Goal: Information Seeking & Learning: Learn about a topic

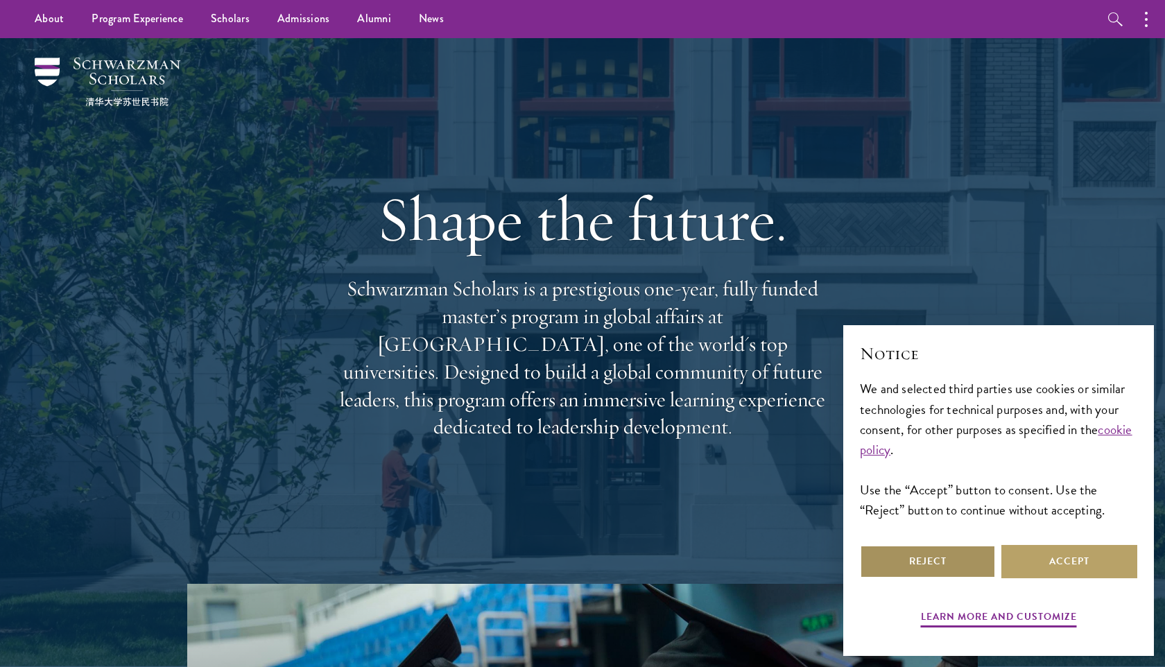
click at [930, 574] on button "Reject" at bounding box center [928, 561] width 136 height 33
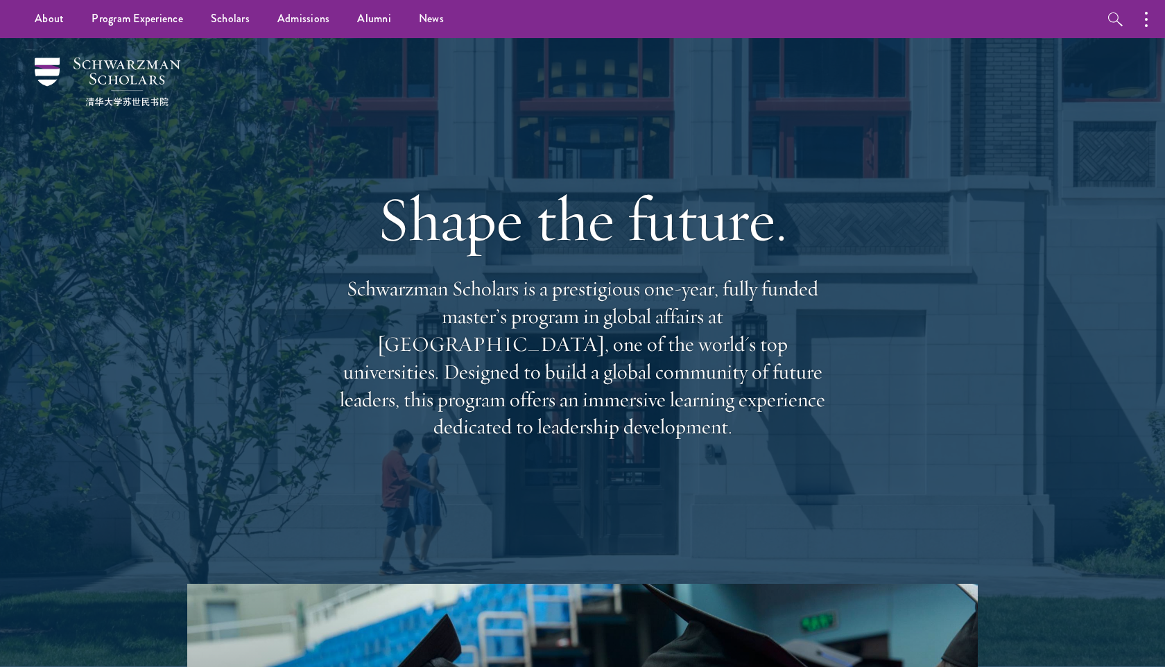
click at [589, 433] on div "Shape the future. Schwarzman Scholars is a prestigious one-year, fully funded m…" at bounding box center [582, 310] width 499 height 399
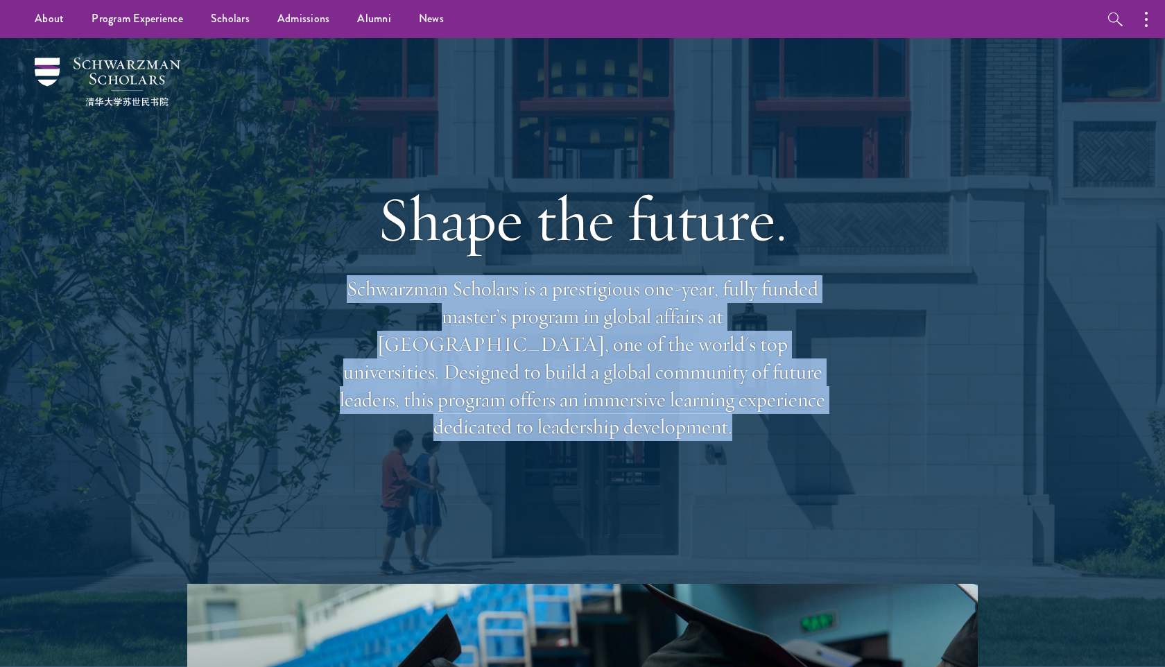
click at [589, 433] on div "Shape the future. Schwarzman Scholars is a prestigious one-year, fully funded m…" at bounding box center [582, 310] width 499 height 399
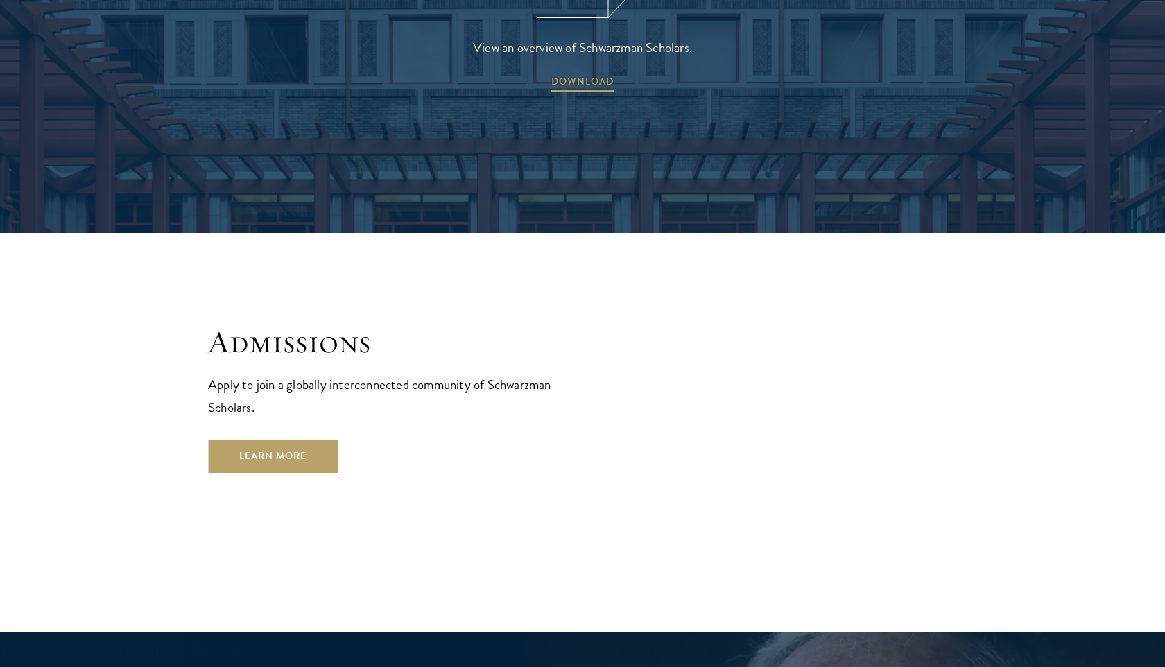
scroll to position [2243, 0]
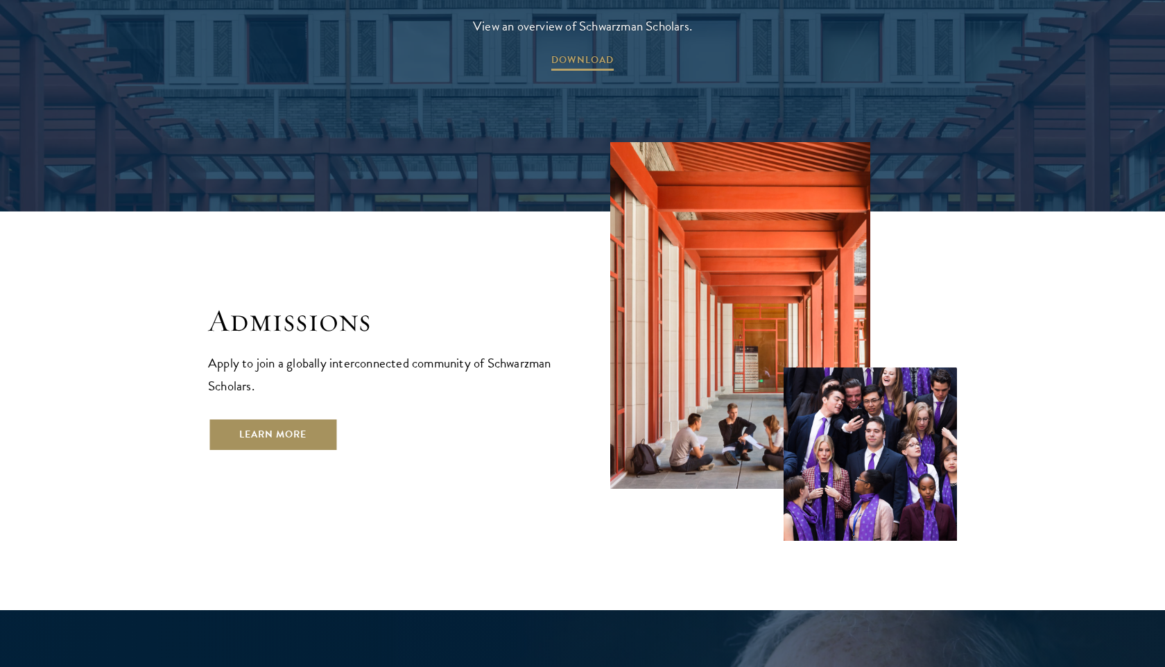
click at [310, 418] on link "Learn More" at bounding box center [273, 434] width 130 height 33
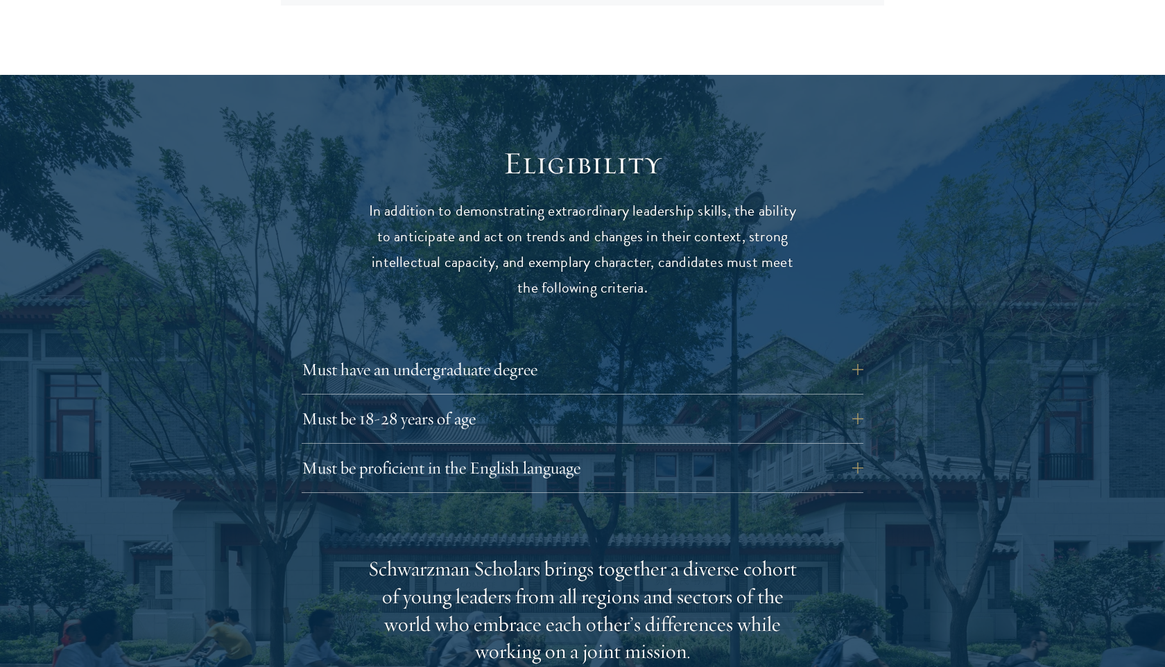
scroll to position [1758, 0]
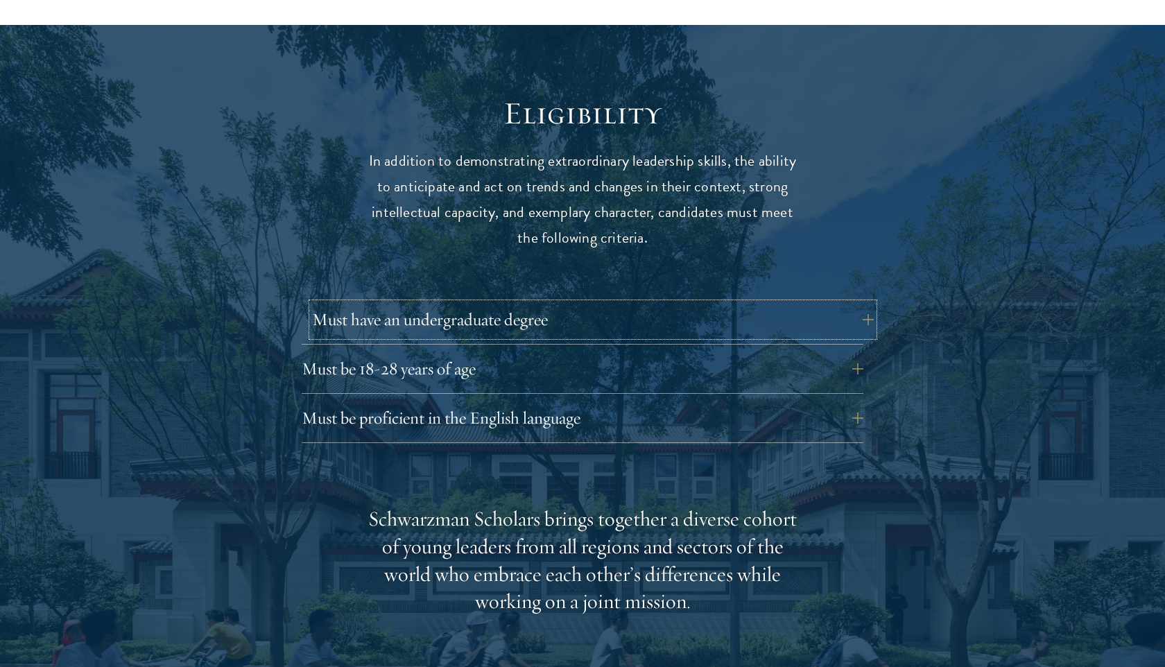
click at [562, 303] on button "Must have an undergraduate degree" at bounding box center [593, 319] width 562 height 33
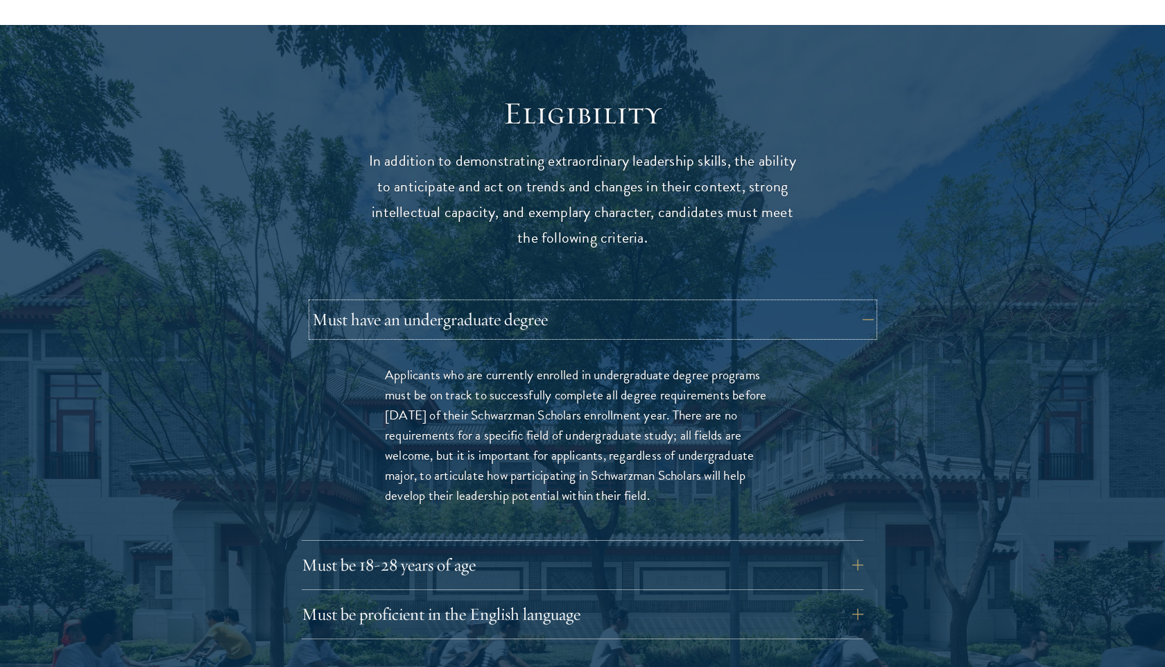
click at [562, 303] on button "Must have an undergraduate degree" at bounding box center [593, 319] width 562 height 33
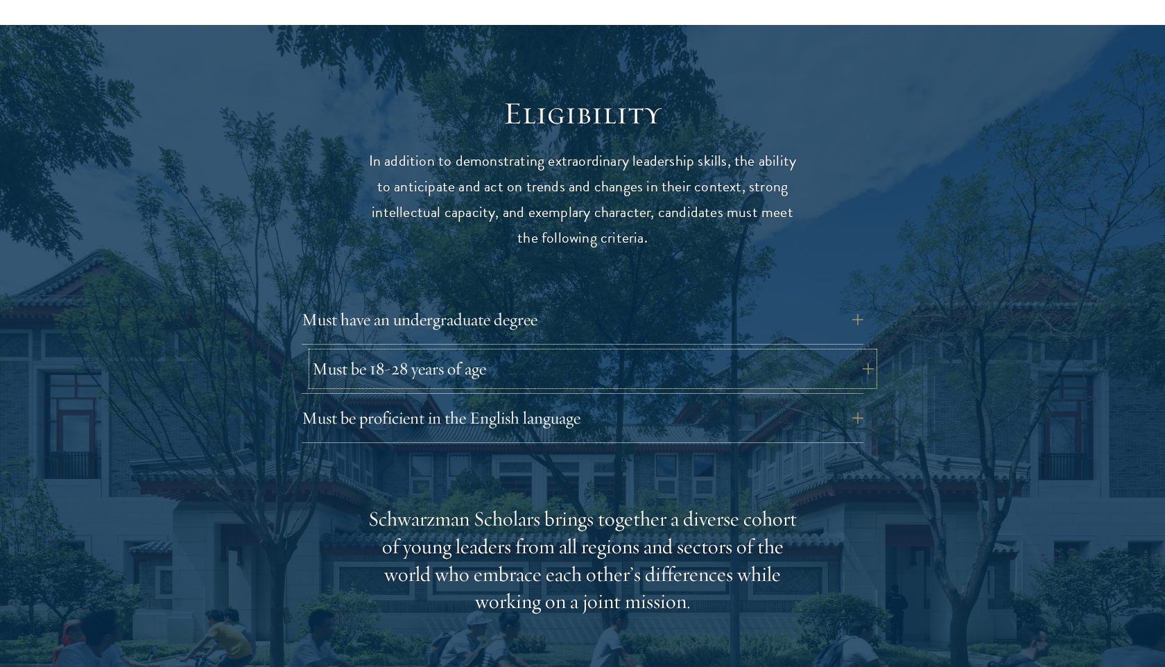
click at [561, 354] on button "Must be 18-28 years of age" at bounding box center [593, 368] width 562 height 33
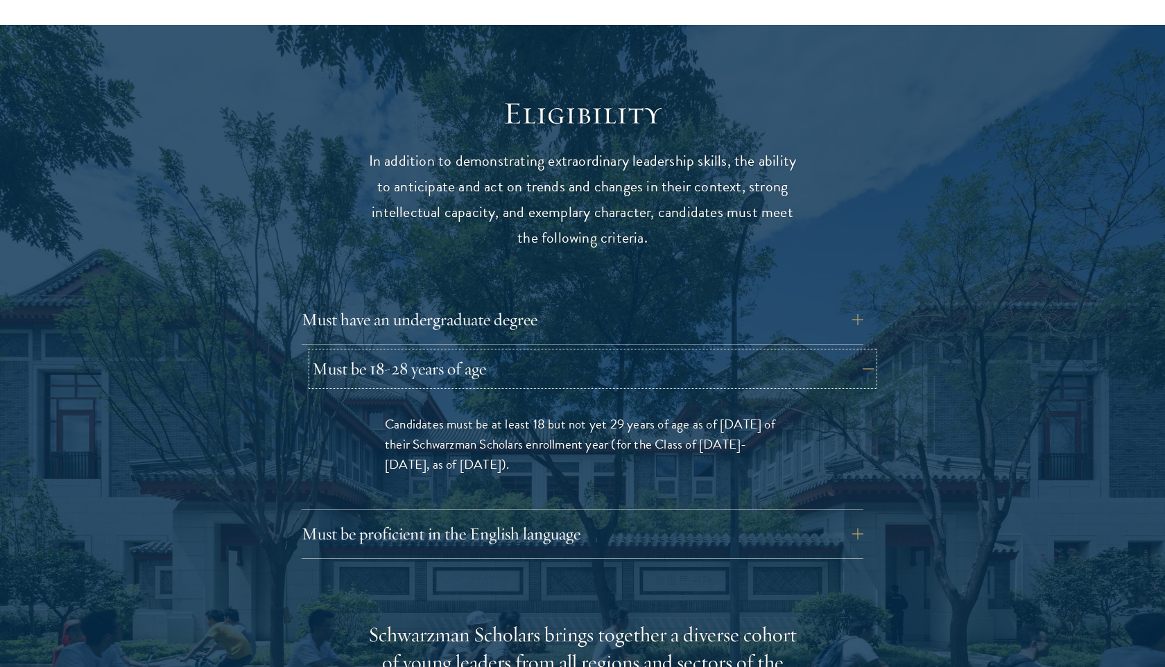
click at [571, 352] on button "Must be 18-28 years of age" at bounding box center [593, 368] width 562 height 33
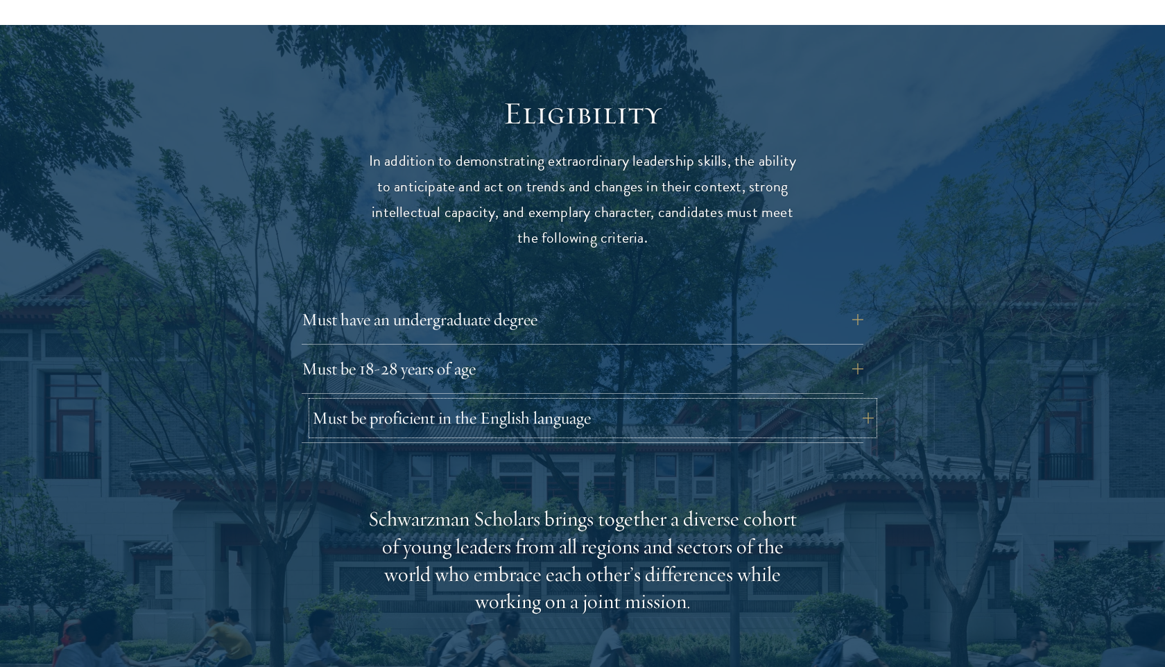
click at [558, 401] on button "Must be proficient in the English language" at bounding box center [593, 417] width 562 height 33
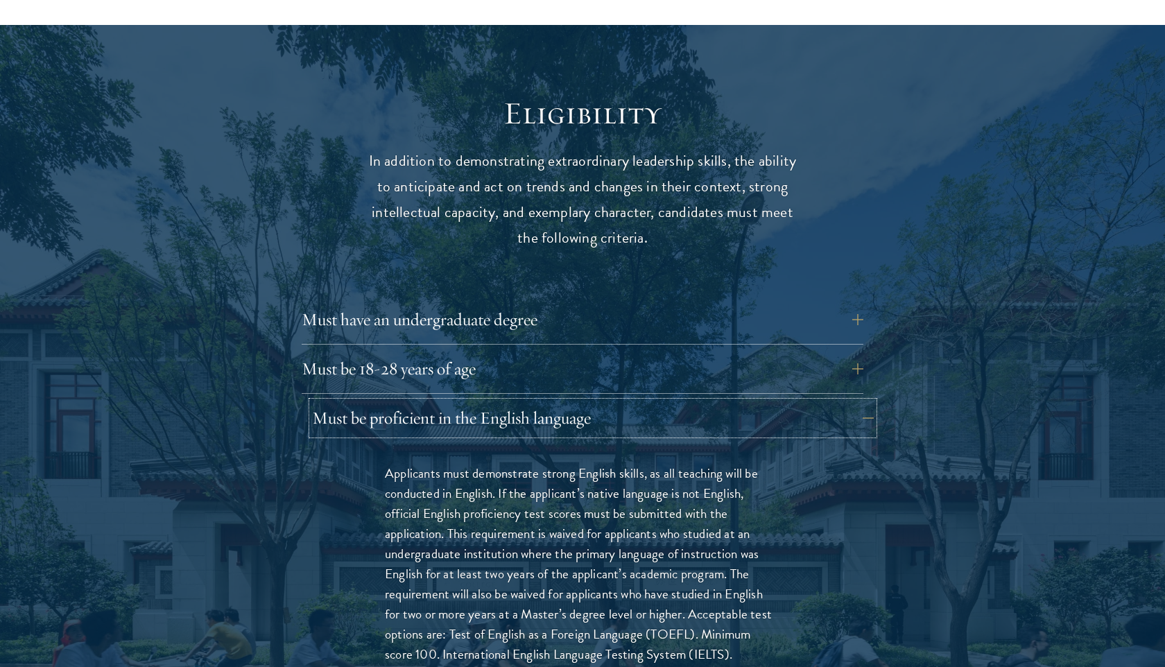
click at [558, 401] on button "Must be proficient in the English language" at bounding box center [593, 417] width 562 height 33
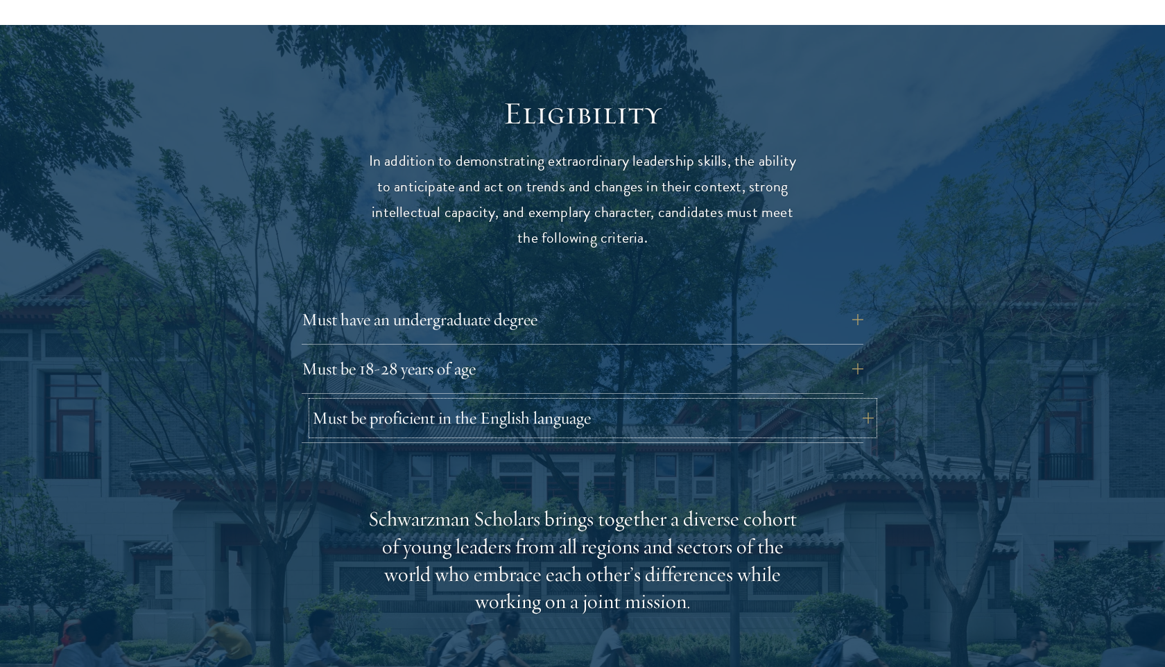
click at [558, 401] on button "Must be proficient in the English language" at bounding box center [593, 417] width 562 height 33
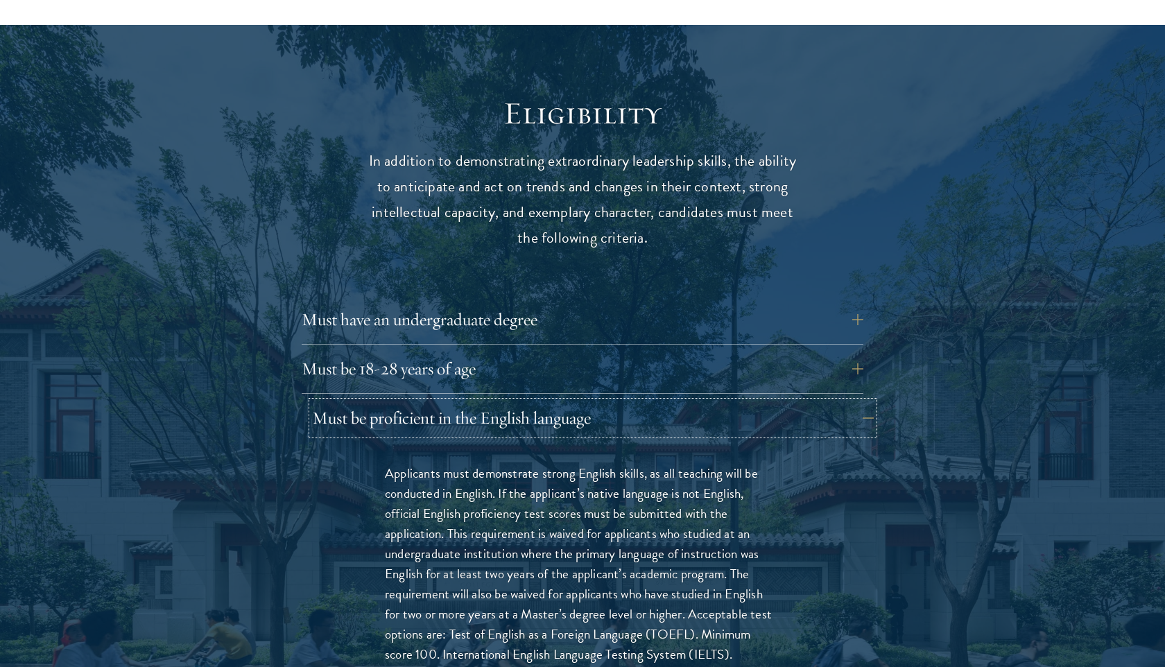
click at [558, 401] on button "Must be proficient in the English language" at bounding box center [593, 417] width 562 height 33
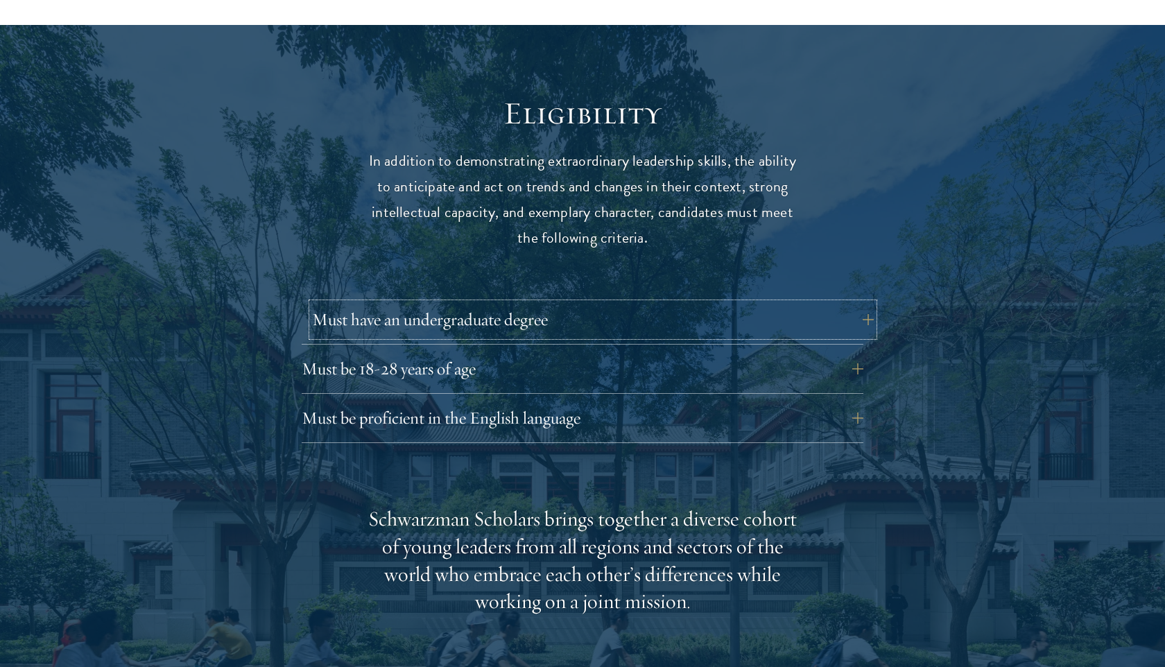
click at [553, 305] on button "Must have an undergraduate degree" at bounding box center [593, 319] width 562 height 33
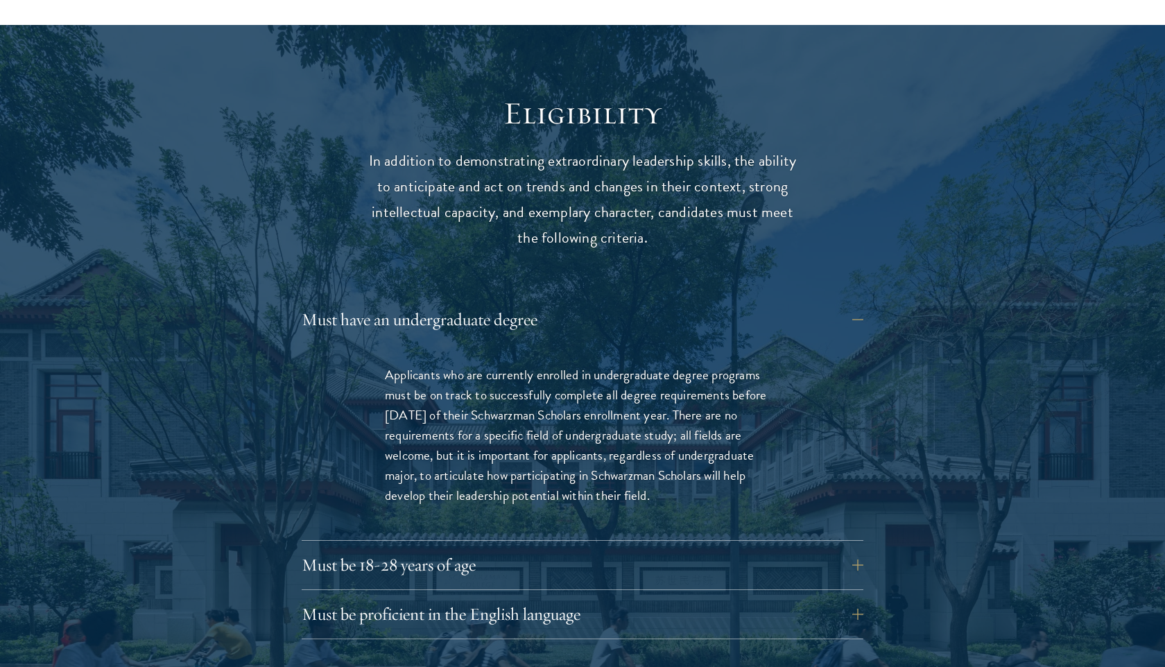
click at [590, 367] on p "Applicants who are currently enrolled in undergraduate degree programs must be …" at bounding box center [582, 435] width 395 height 141
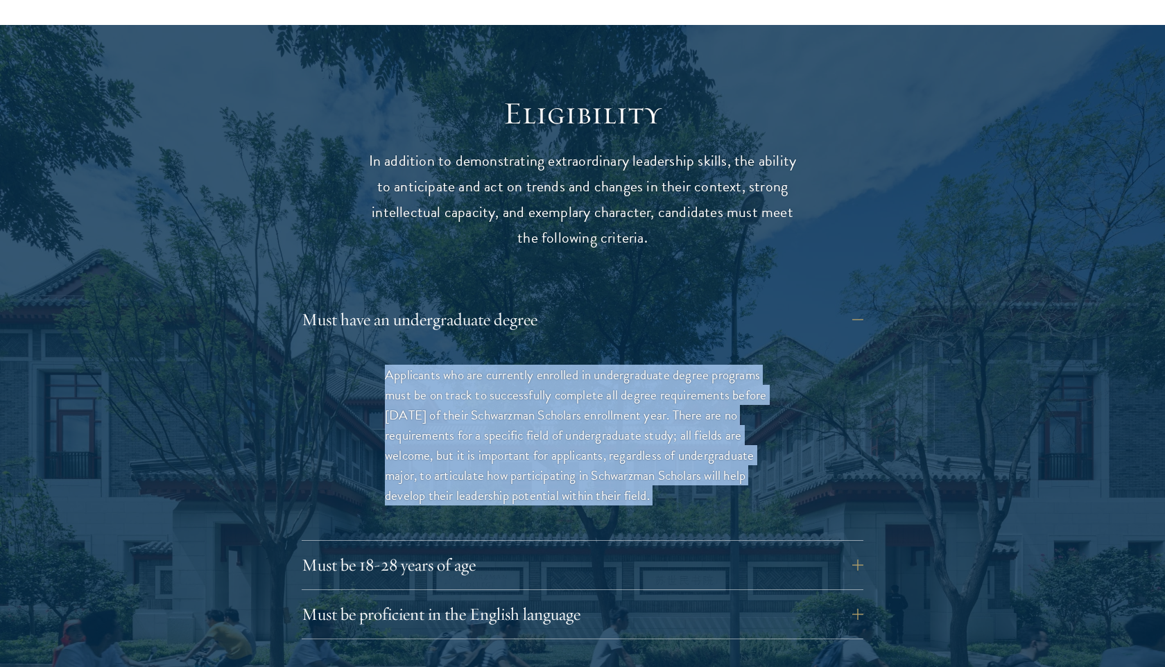
click at [580, 365] on p "Applicants who are currently enrolled in undergraduate degree programs must be …" at bounding box center [582, 435] width 395 height 141
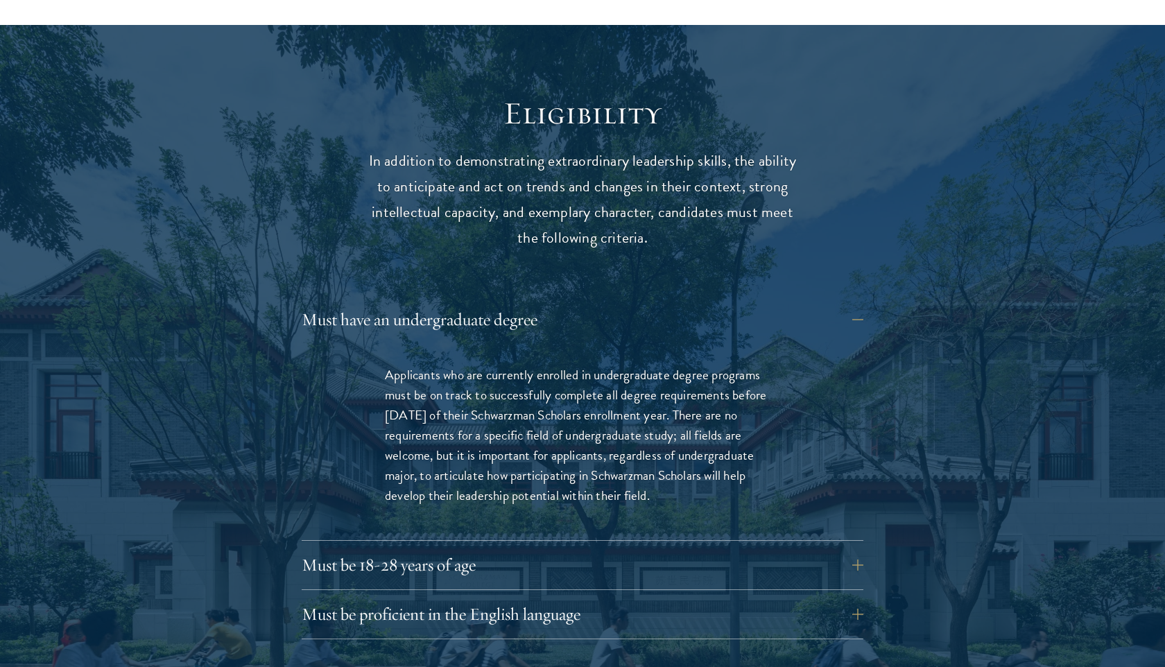
click at [580, 365] on p "Applicants who are currently enrolled in undergraduate degree programs must be …" at bounding box center [582, 435] width 395 height 141
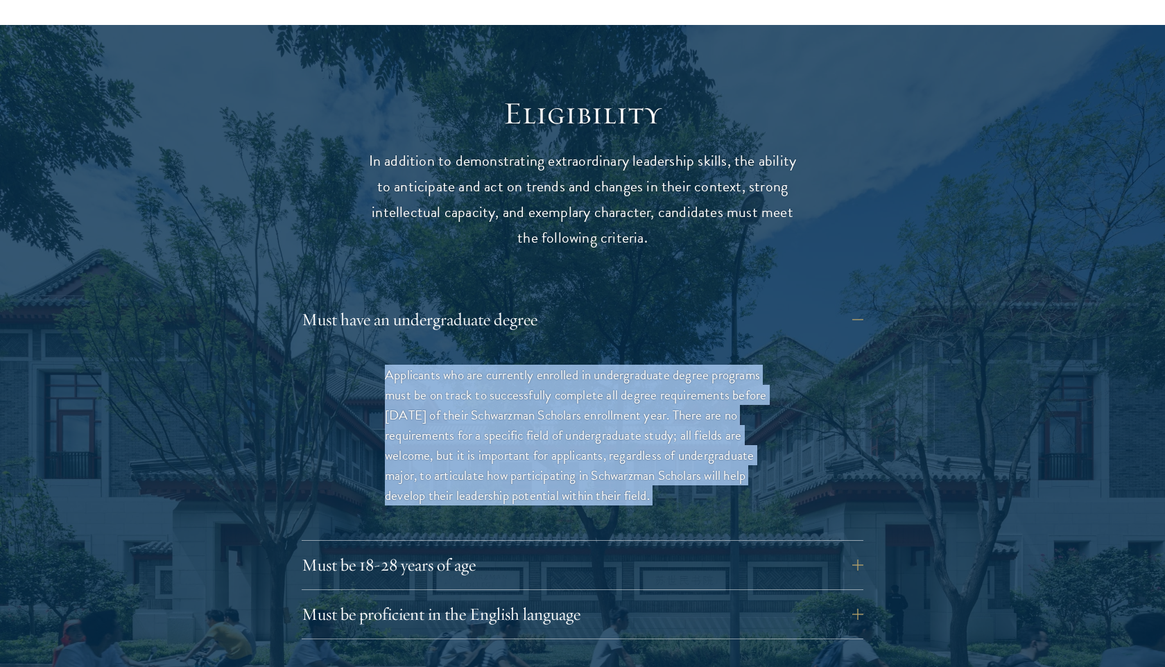
click at [528, 372] on p "Applicants who are currently enrolled in undergraduate degree programs must be …" at bounding box center [582, 435] width 395 height 141
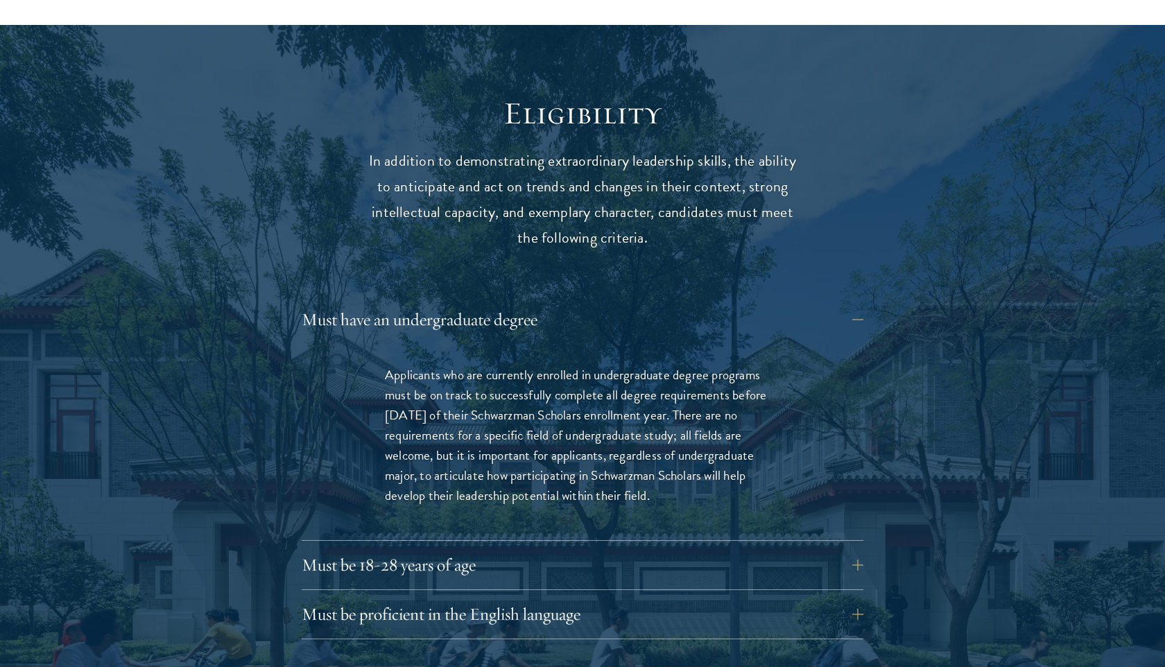
click at [528, 372] on p "Applicants who are currently enrolled in undergraduate degree programs must be …" at bounding box center [582, 435] width 395 height 141
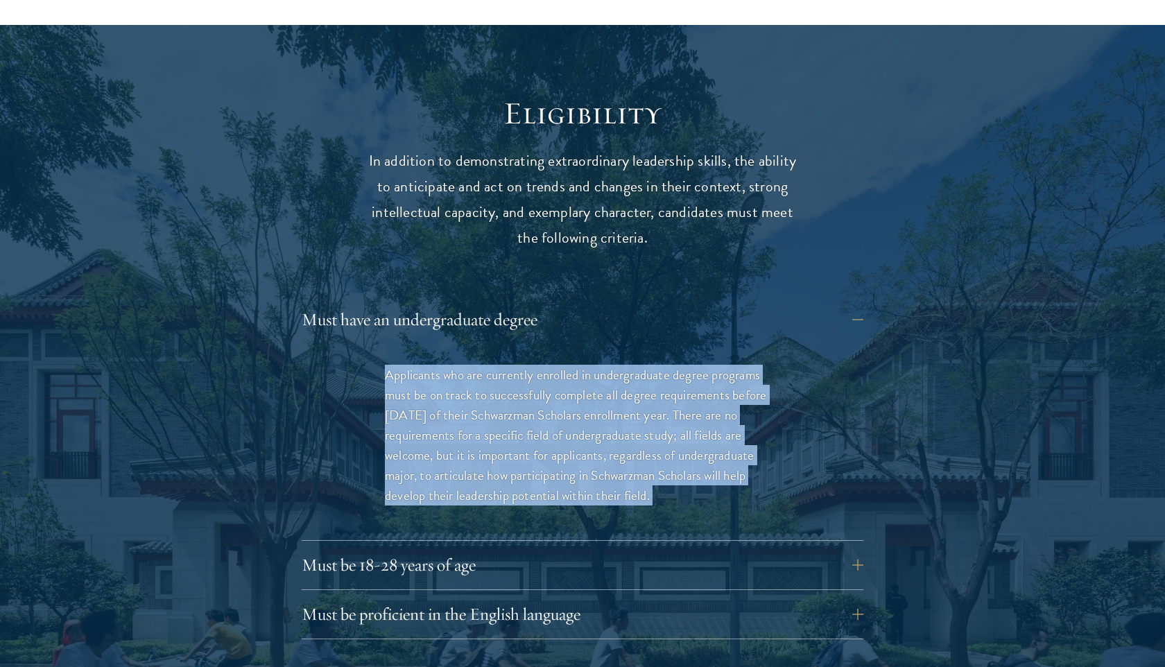
click at [580, 370] on p "Applicants who are currently enrolled in undergraduate degree programs must be …" at bounding box center [582, 435] width 395 height 141
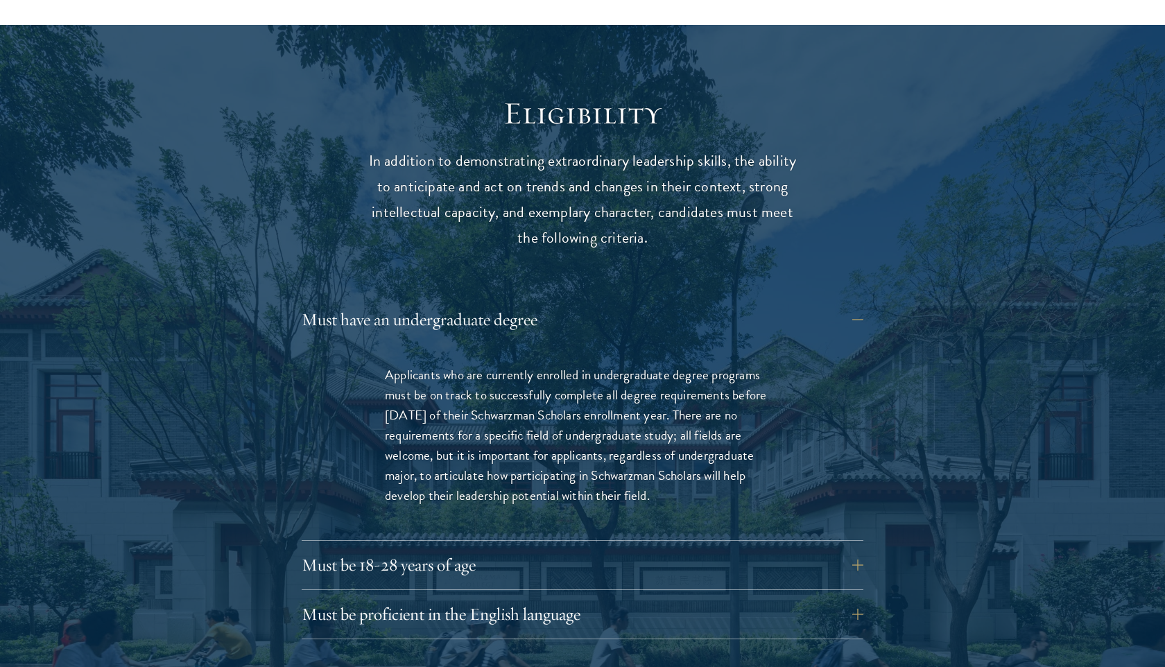
click at [580, 370] on p "Applicants who are currently enrolled in undergraduate degree programs must be …" at bounding box center [582, 435] width 395 height 141
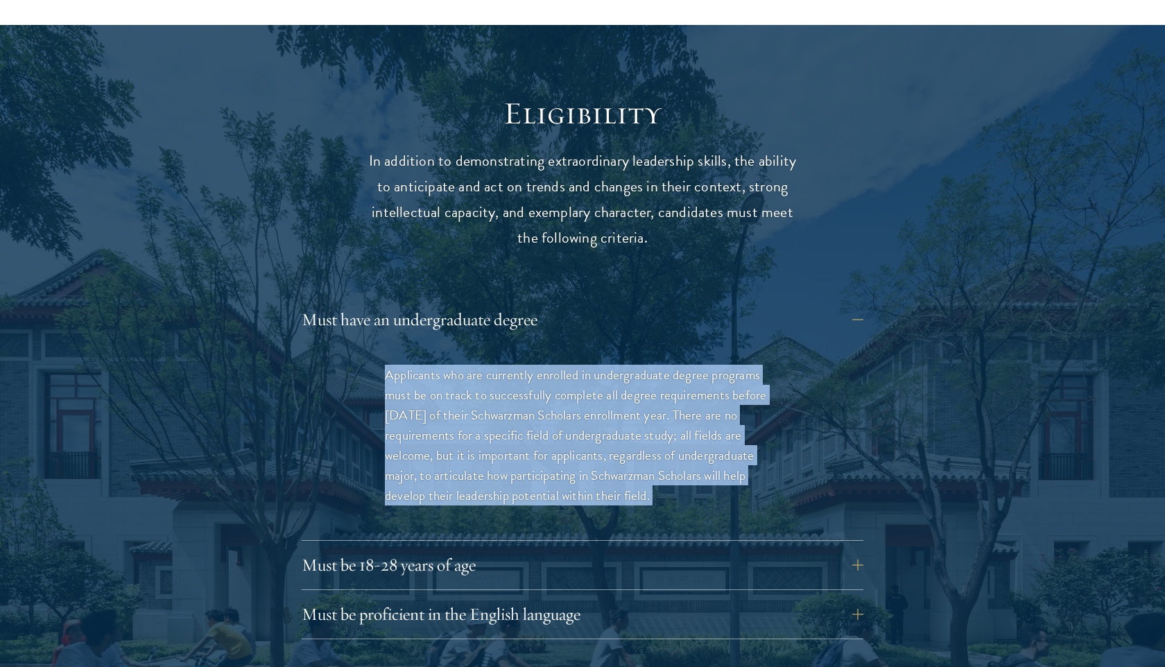
click at [482, 385] on p "Applicants who are currently enrolled in undergraduate degree programs must be …" at bounding box center [582, 435] width 395 height 141
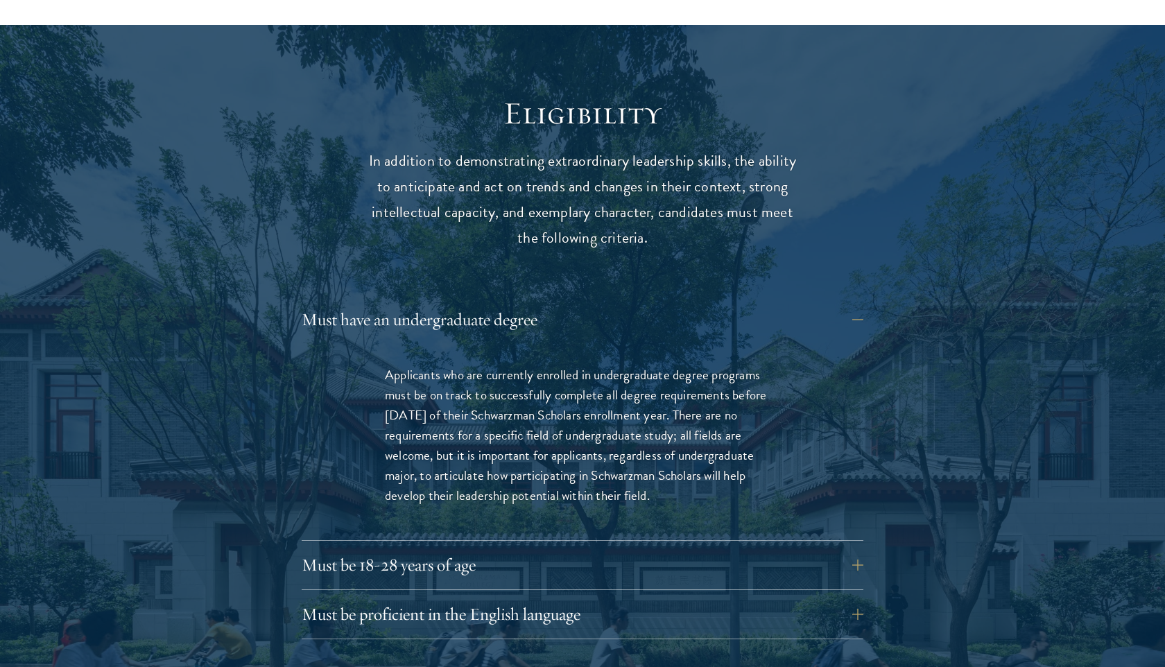
click at [482, 385] on p "Applicants who are currently enrolled in undergraduate degree programs must be …" at bounding box center [582, 435] width 395 height 141
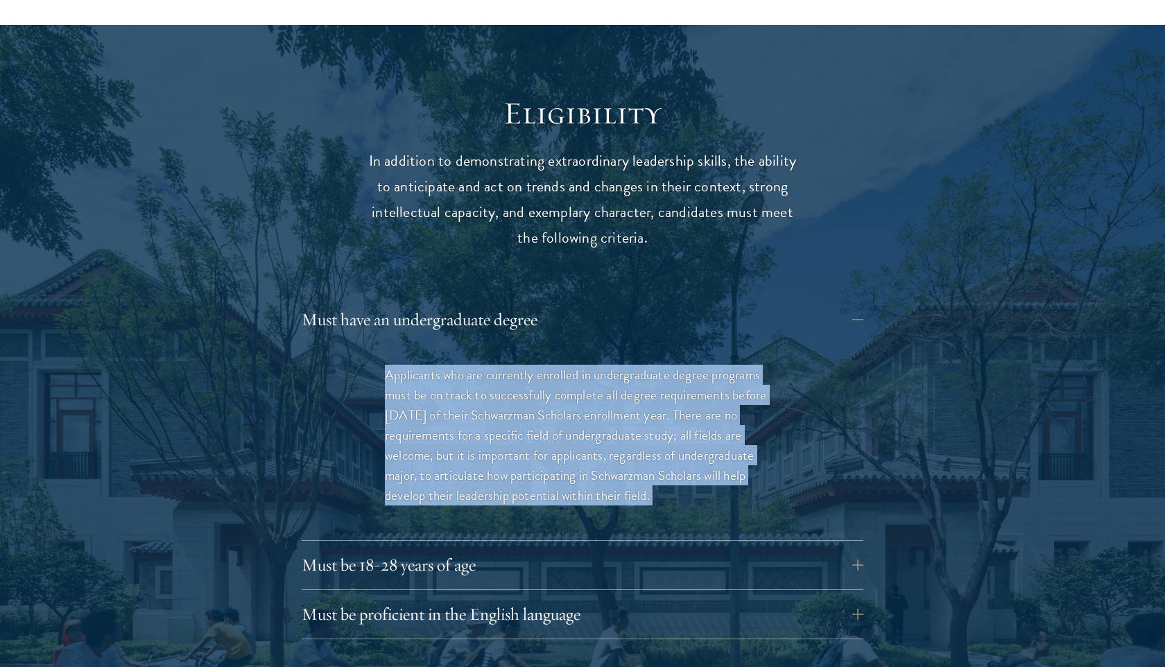
click at [598, 385] on p "Applicants who are currently enrolled in undergraduate degree programs must be …" at bounding box center [582, 435] width 395 height 141
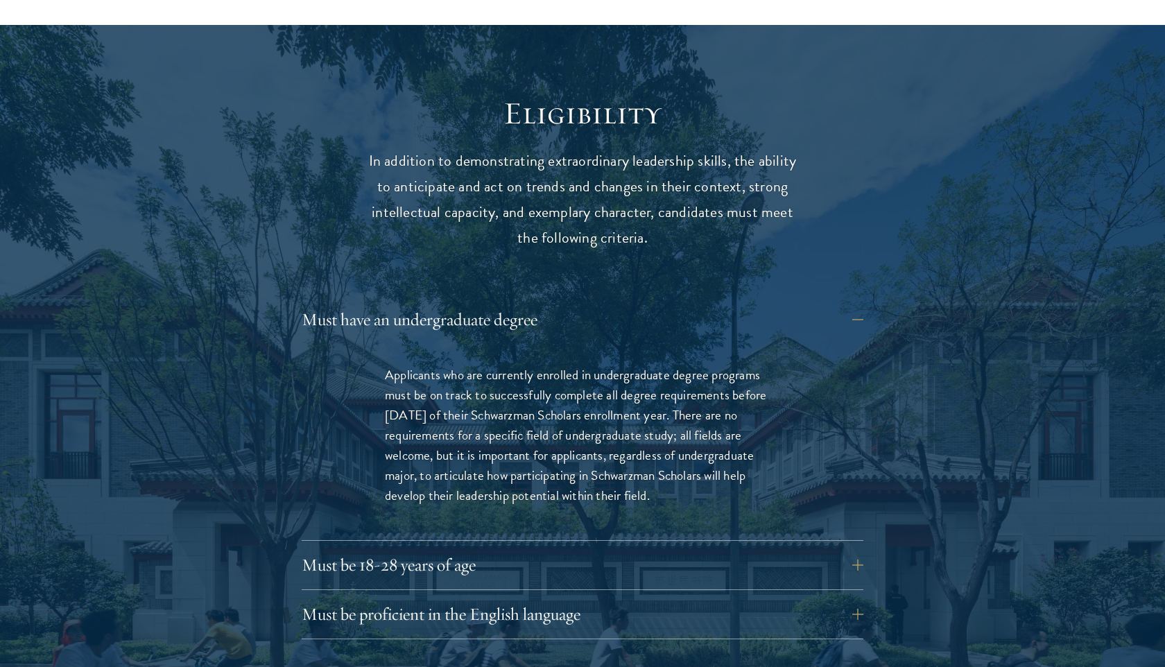
click at [598, 385] on p "Applicants who are currently enrolled in undergraduate degree programs must be …" at bounding box center [582, 435] width 395 height 141
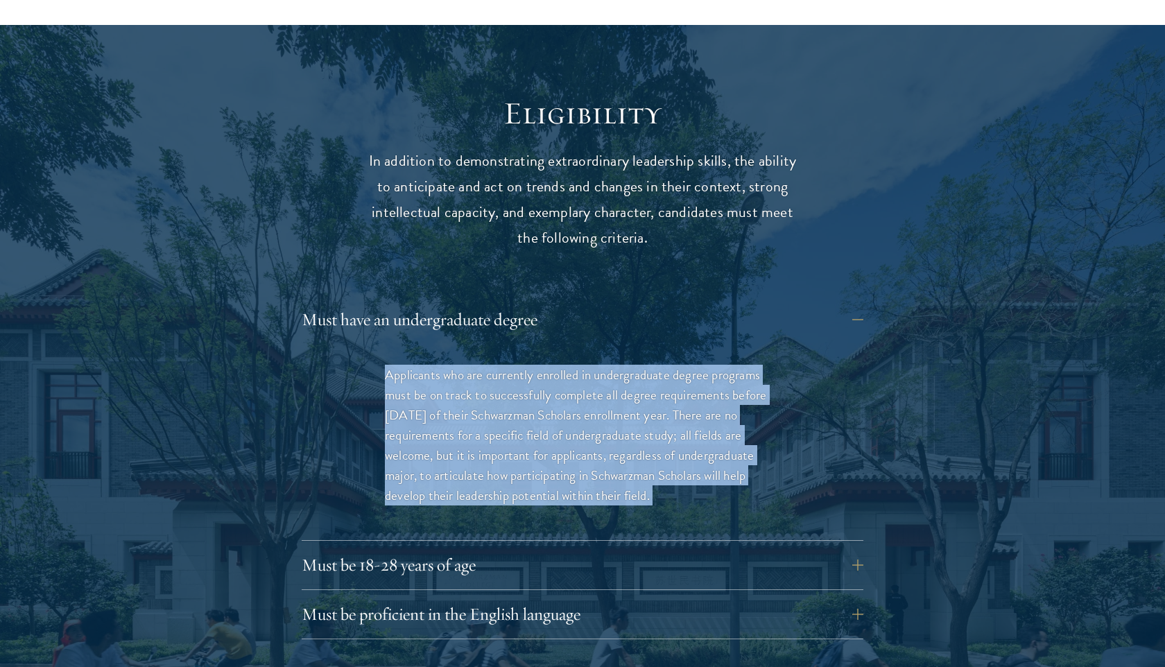
click at [524, 402] on p "Applicants who are currently enrolled in undergraduate degree programs must be …" at bounding box center [582, 435] width 395 height 141
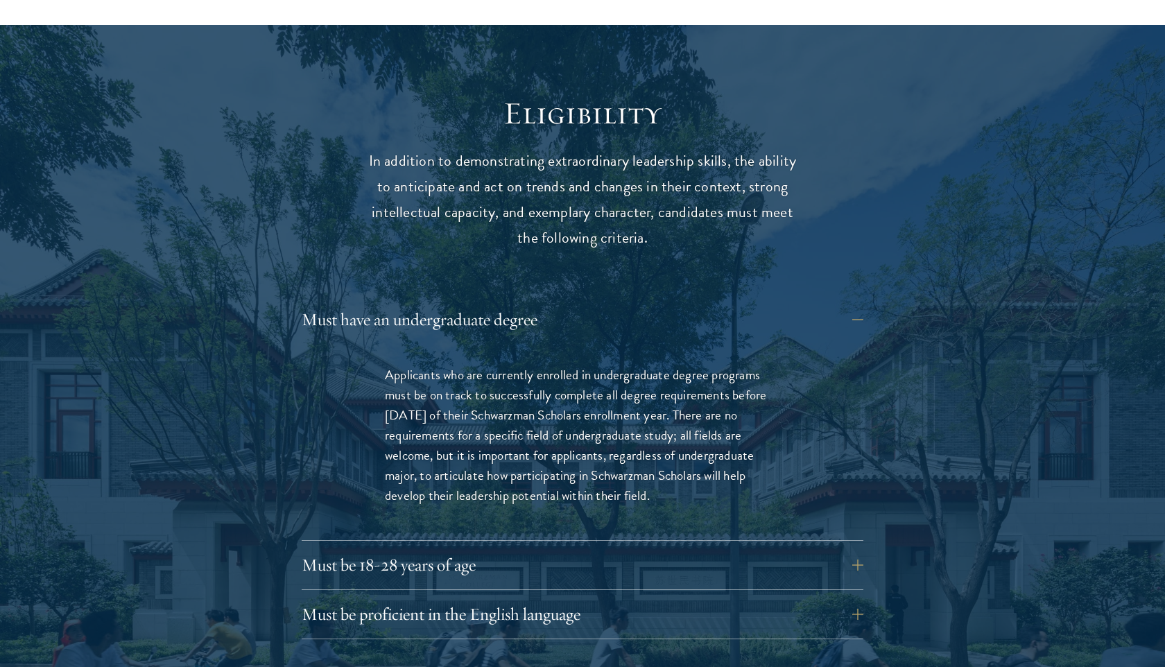
click at [524, 402] on p "Applicants who are currently enrolled in undergraduate degree programs must be …" at bounding box center [582, 435] width 395 height 141
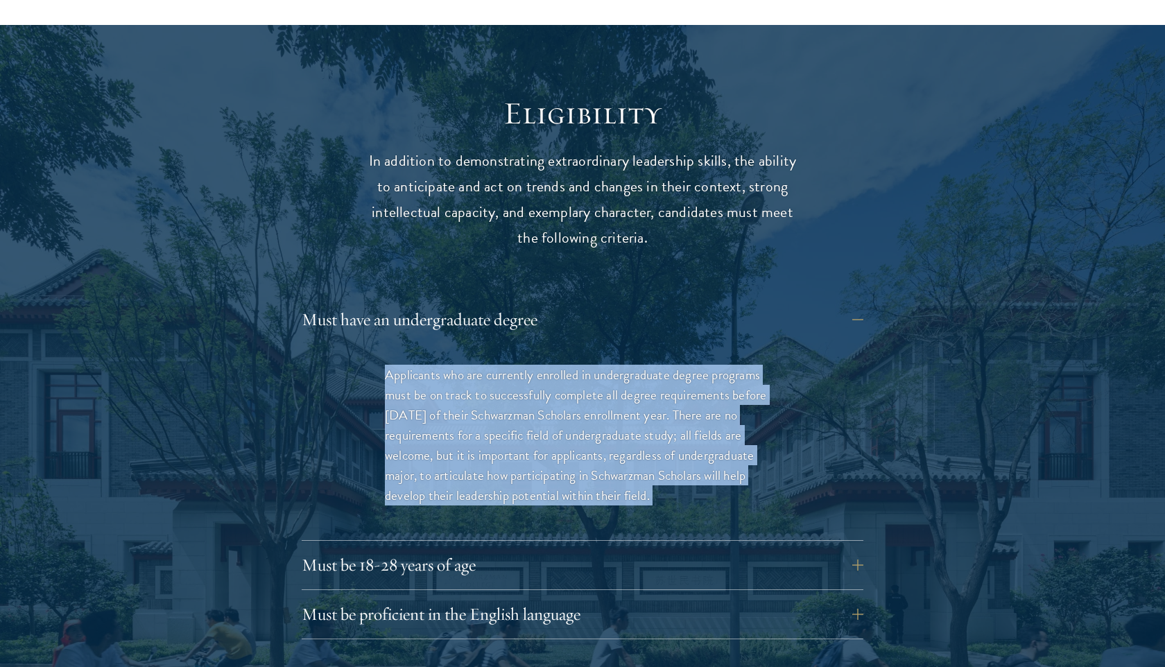
click at [575, 406] on p "Applicants who are currently enrolled in undergraduate degree programs must be …" at bounding box center [582, 435] width 395 height 141
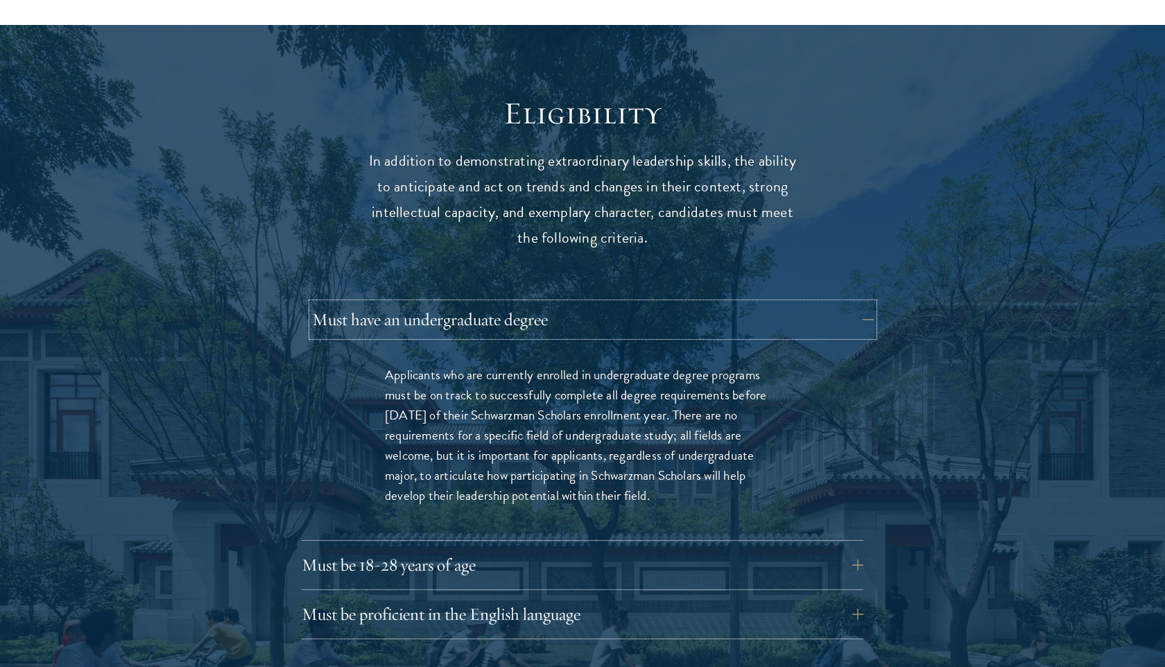
click at [557, 303] on button "Must have an undergraduate degree" at bounding box center [593, 319] width 562 height 33
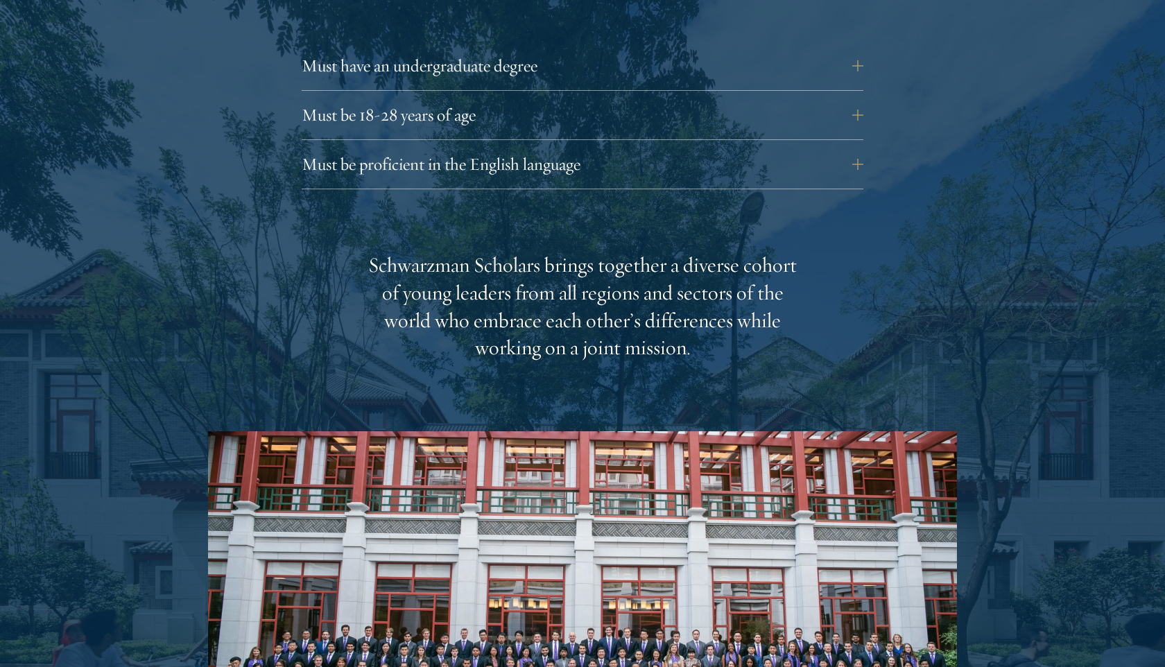
click at [578, 285] on div "Schwarzman Scholars brings together a diverse cohort of young leaders from all …" at bounding box center [582, 307] width 430 height 111
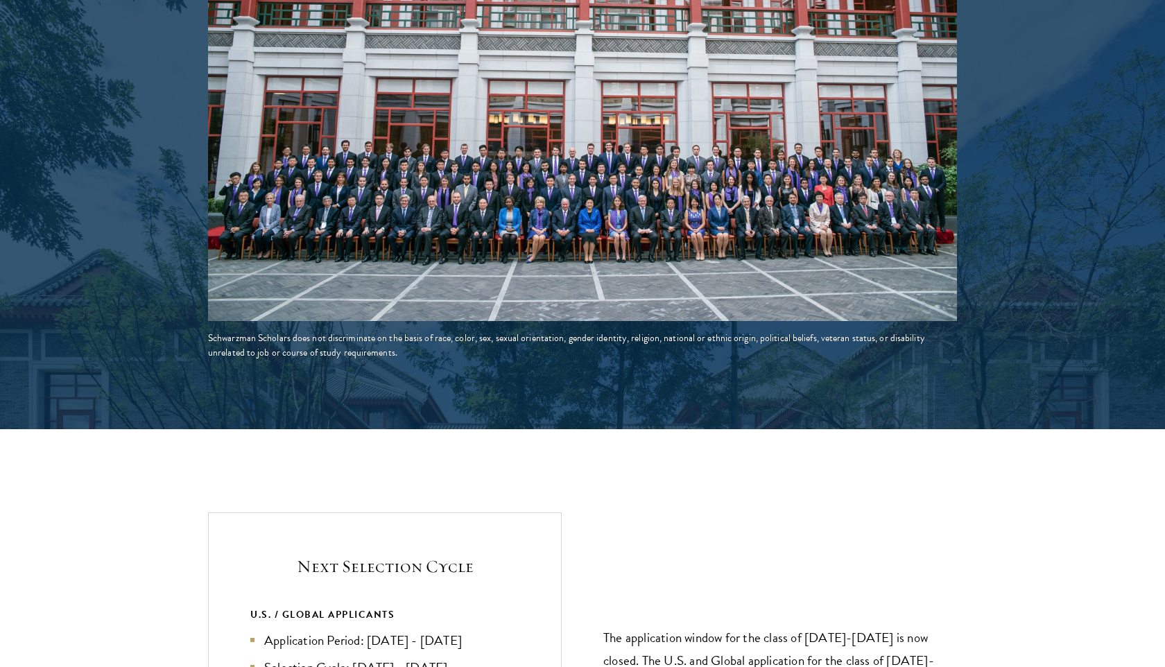
scroll to position [2524, 0]
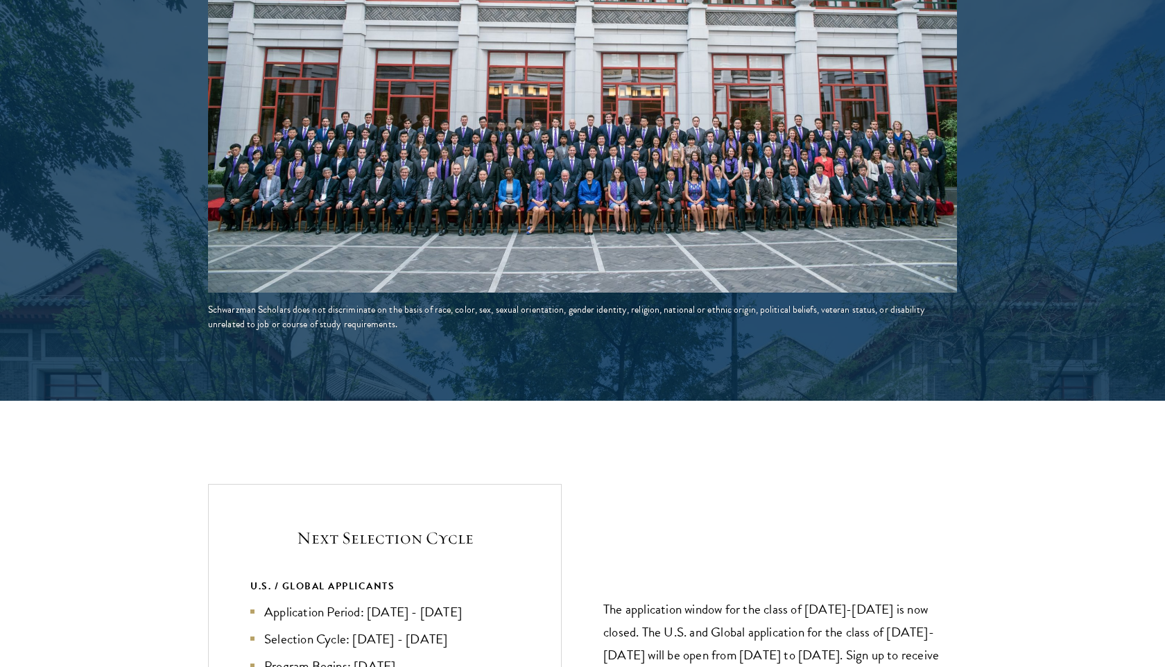
click at [569, 302] on div "Schwarzman Scholars does not discriminate on the basis of race, color, sex, sex…" at bounding box center [582, 316] width 749 height 29
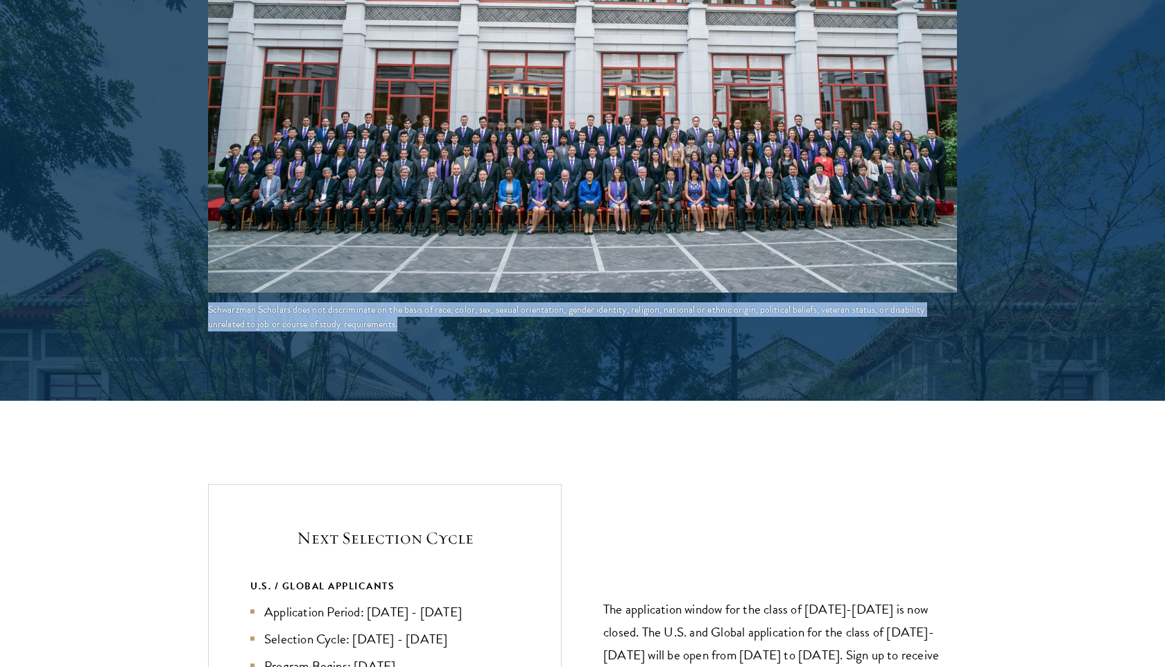
click at [557, 302] on div "Schwarzman Scholars does not discriminate on the basis of race, color, sex, sex…" at bounding box center [582, 316] width 749 height 29
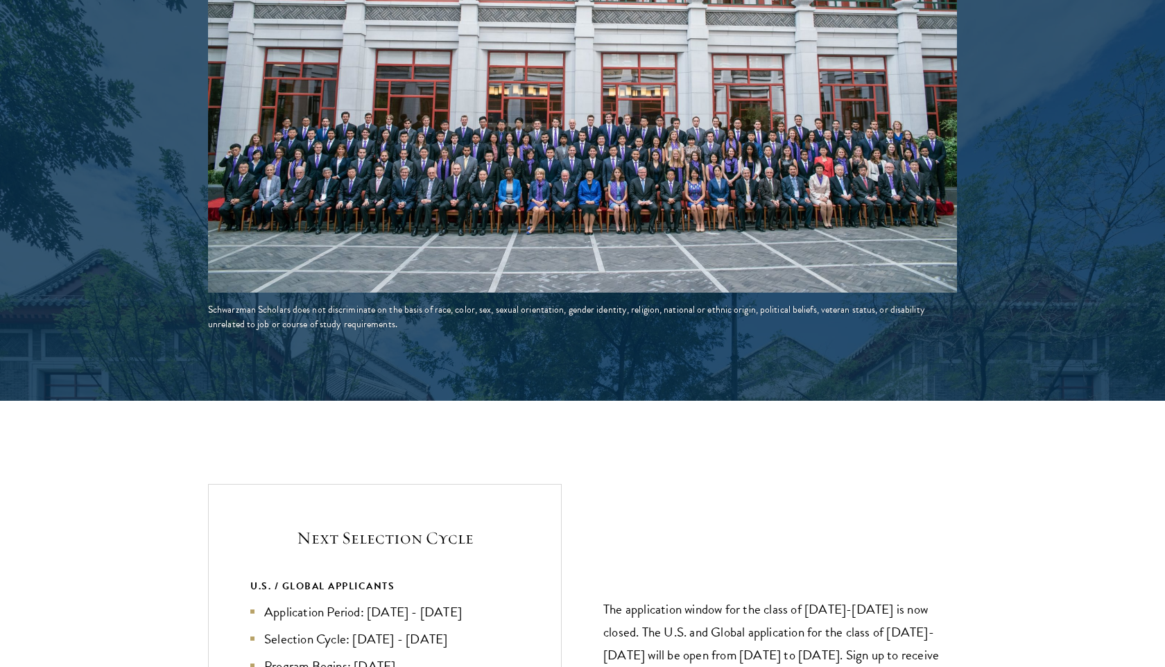
click at [557, 302] on div "Schwarzman Scholars does not discriminate on the basis of race, color, sex, sex…" at bounding box center [582, 316] width 749 height 29
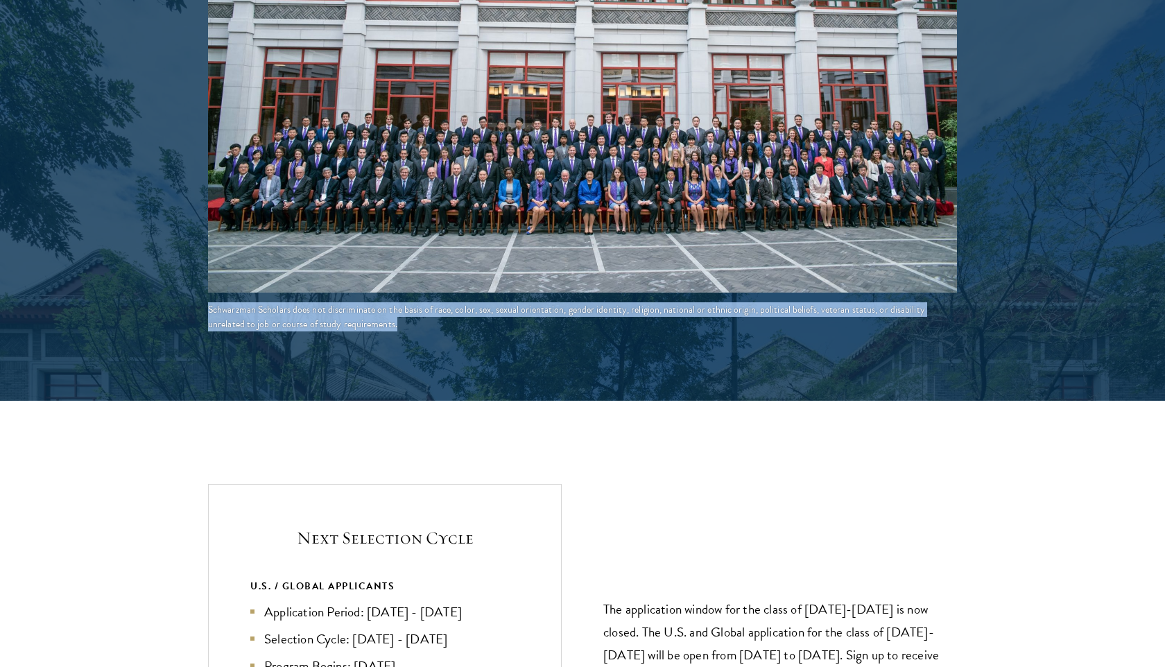
click at [557, 302] on div "Schwarzman Scholars does not discriminate on the basis of race, color, sex, sex…" at bounding box center [582, 316] width 749 height 29
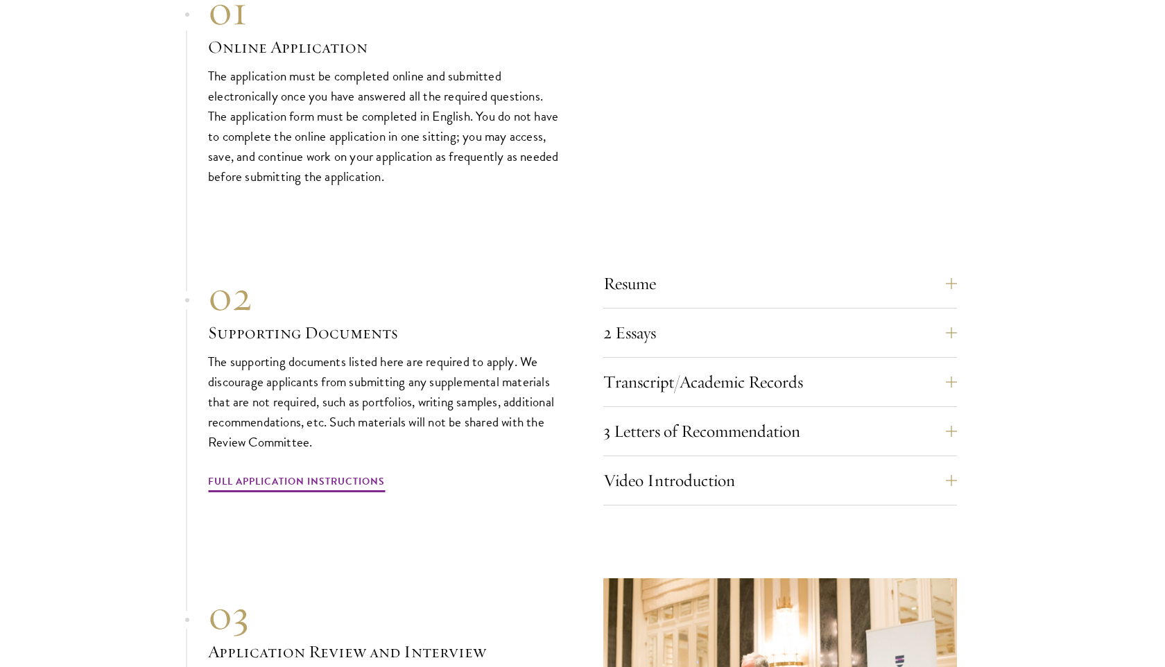
scroll to position [4256, 0]
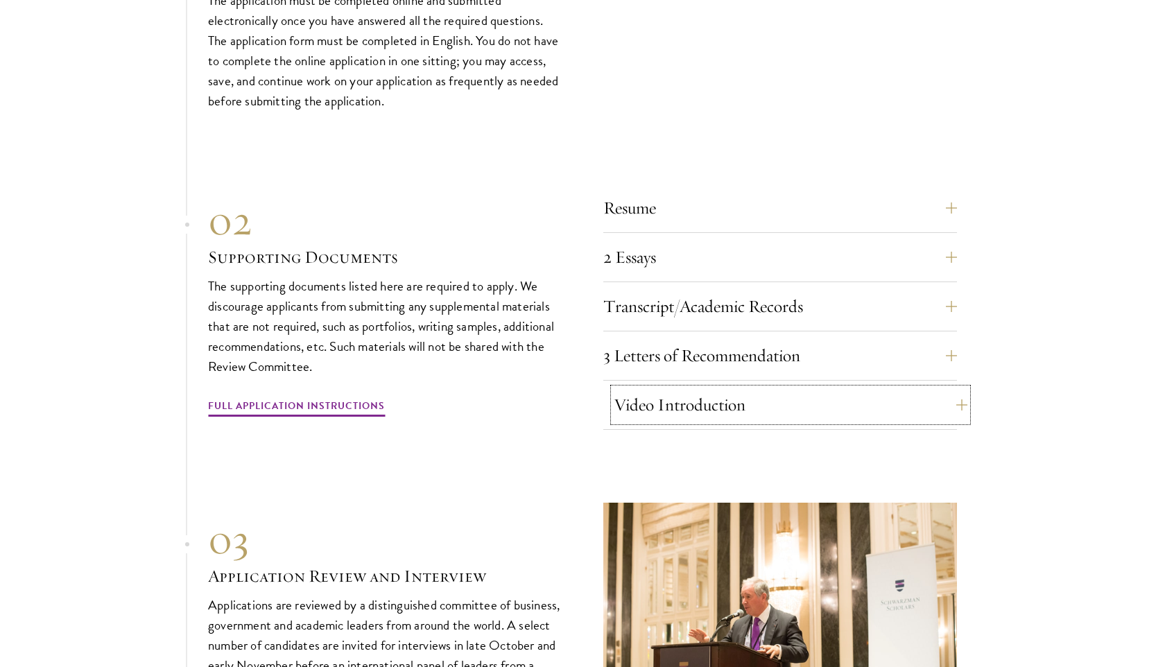
click at [667, 388] on button "Video Introduction" at bounding box center [791, 404] width 354 height 33
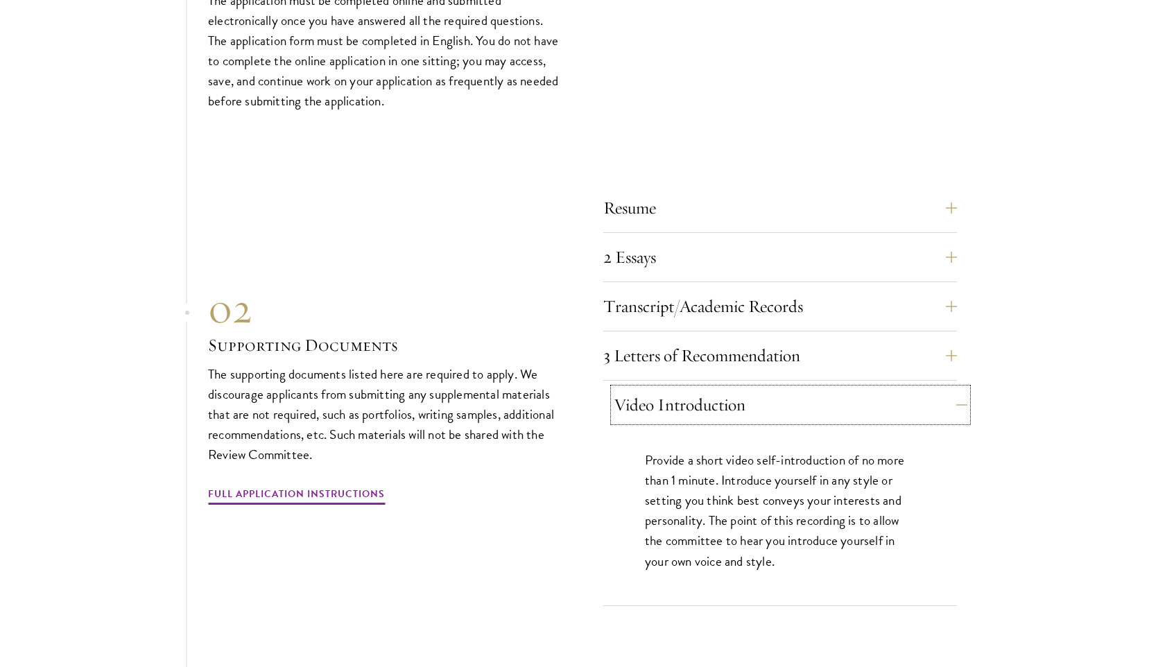
click at [691, 388] on button "Video Introduction" at bounding box center [791, 404] width 354 height 33
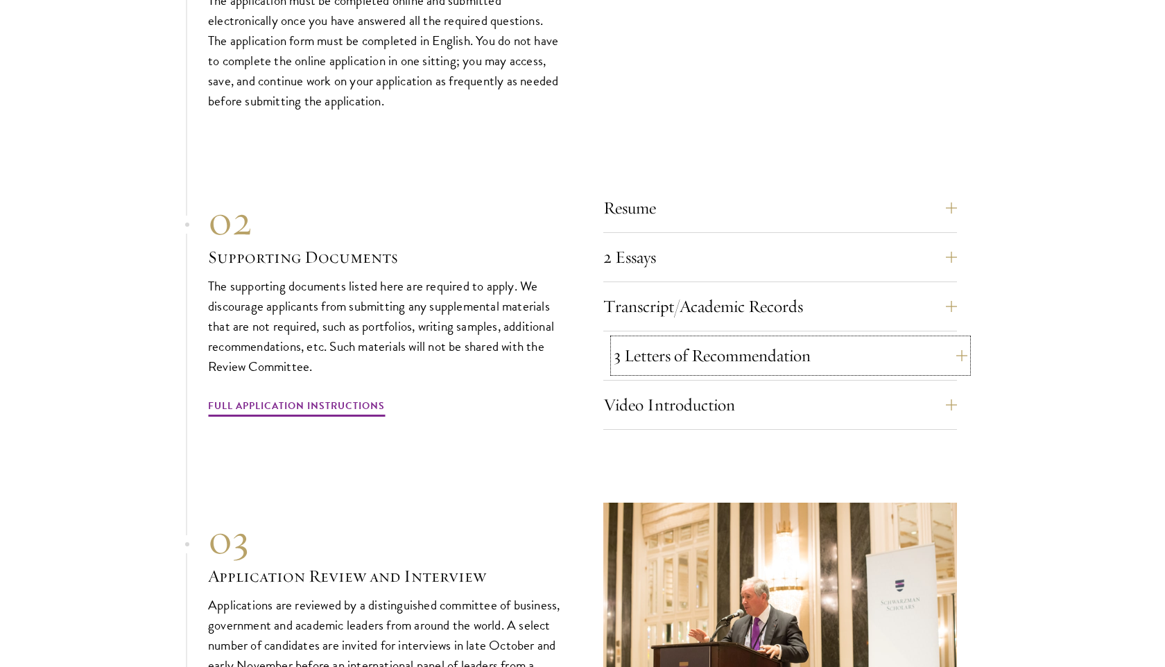
click at [731, 339] on button "3 Letters of Recommendation" at bounding box center [791, 355] width 354 height 33
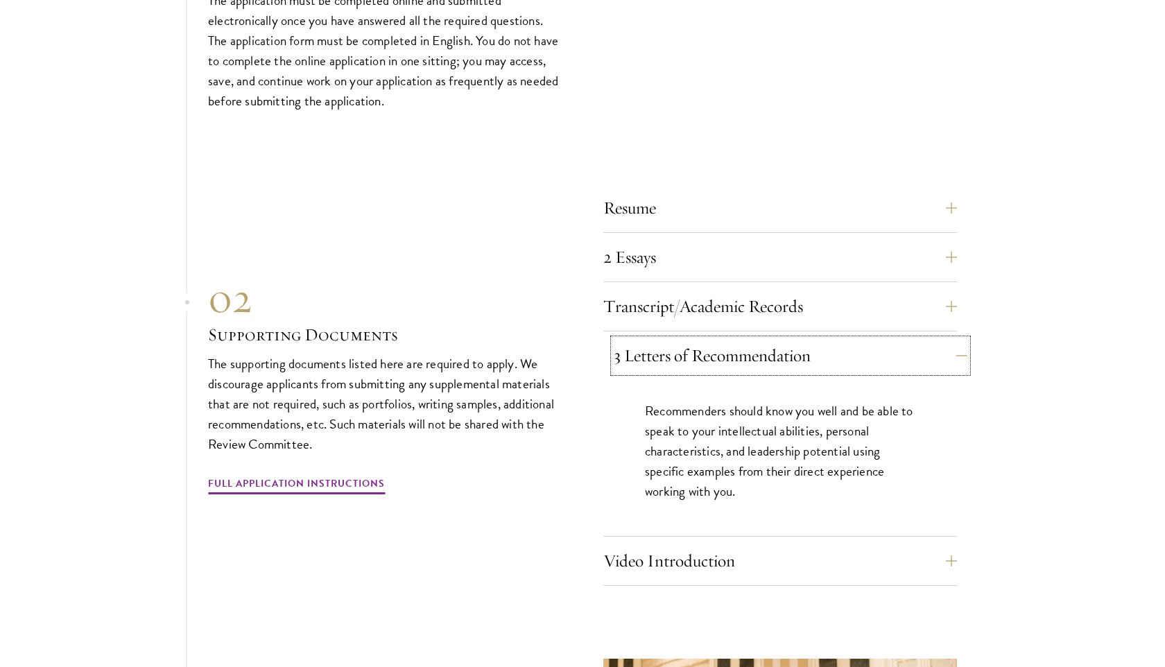
click at [766, 339] on button "3 Letters of Recommendation" at bounding box center [791, 355] width 354 height 33
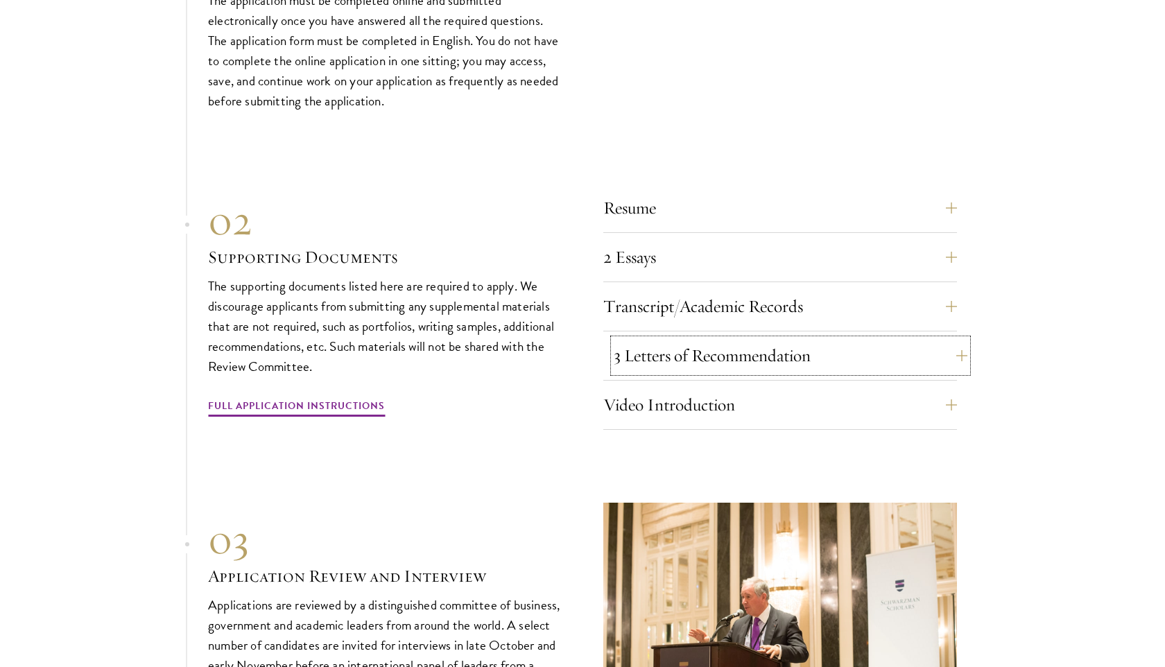
click at [766, 339] on button "3 Letters of Recommendation" at bounding box center [791, 355] width 354 height 33
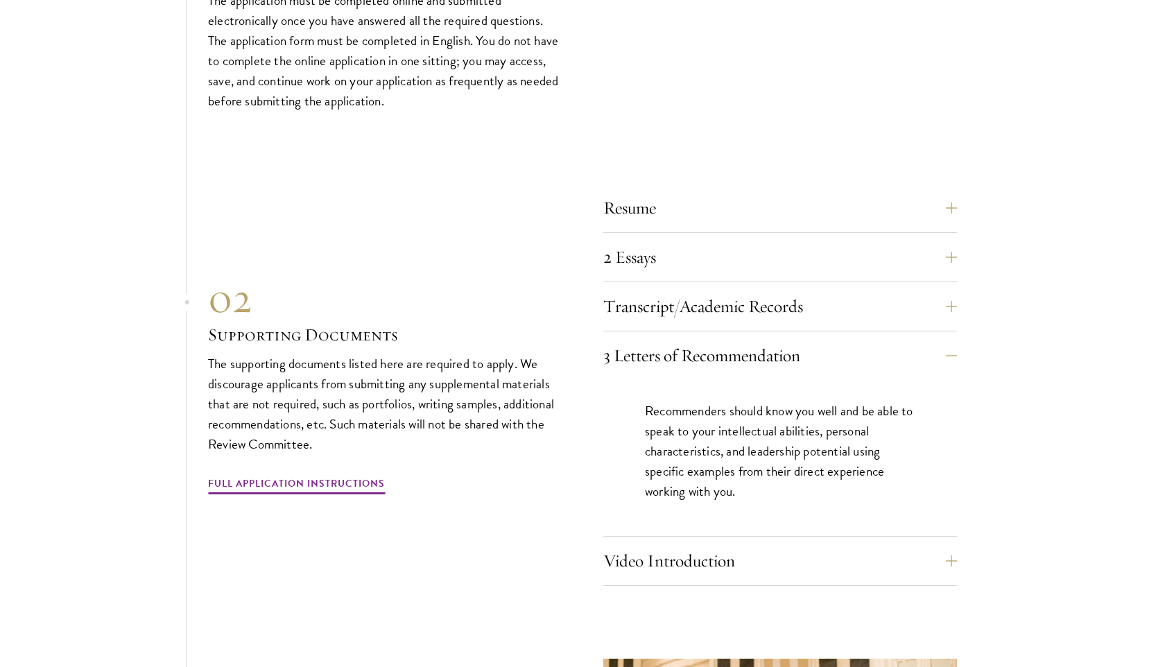
click at [980, 331] on section "01 Online Application 01 Online Application The application must be completed o…" at bounding box center [582, 417] width 1165 height 1014
click at [905, 339] on button "3 Letters of Recommendation" at bounding box center [791, 355] width 354 height 33
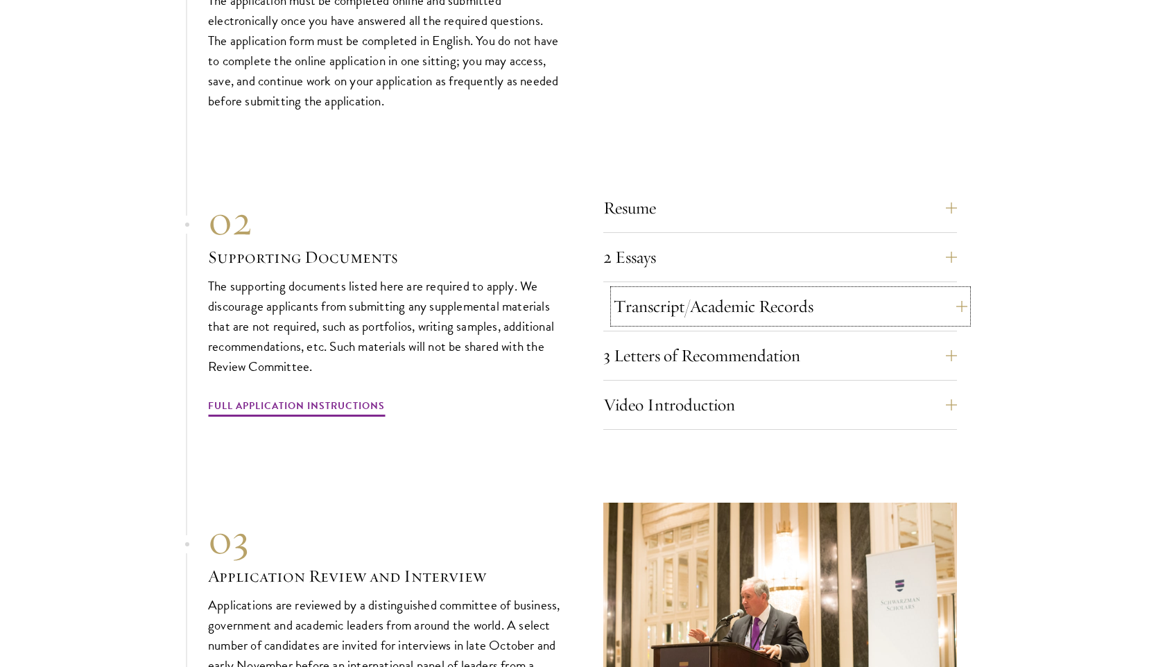
click at [889, 290] on button "Transcript/Academic Records" at bounding box center [791, 306] width 354 height 33
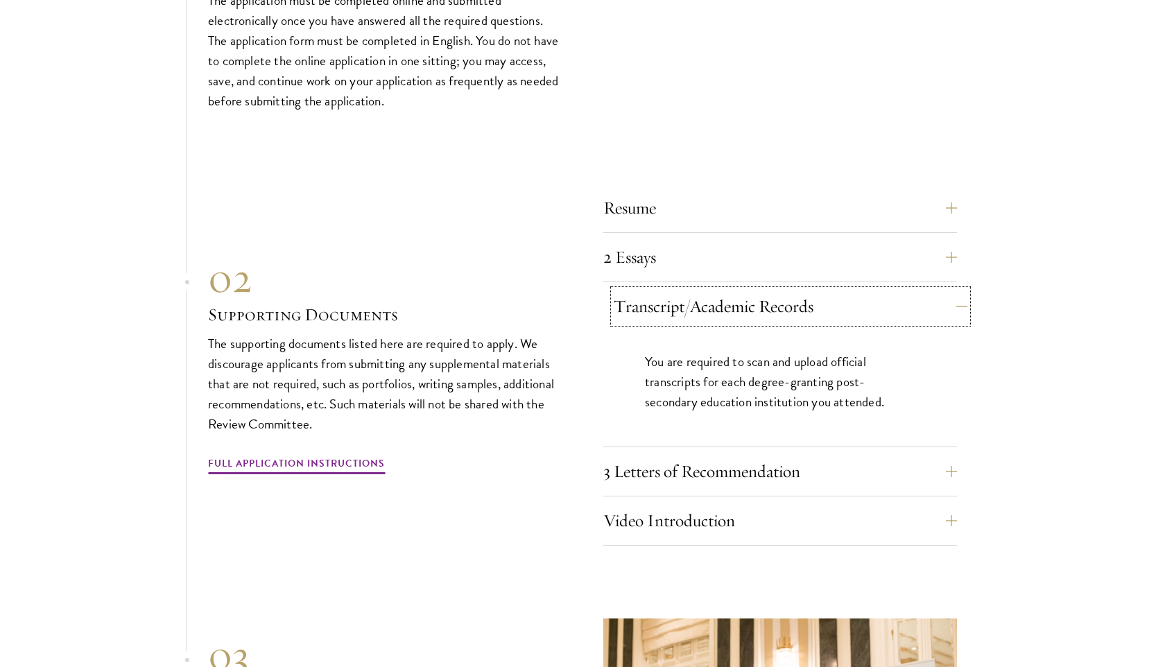
click at [802, 290] on button "Transcript/Academic Records" at bounding box center [791, 306] width 354 height 33
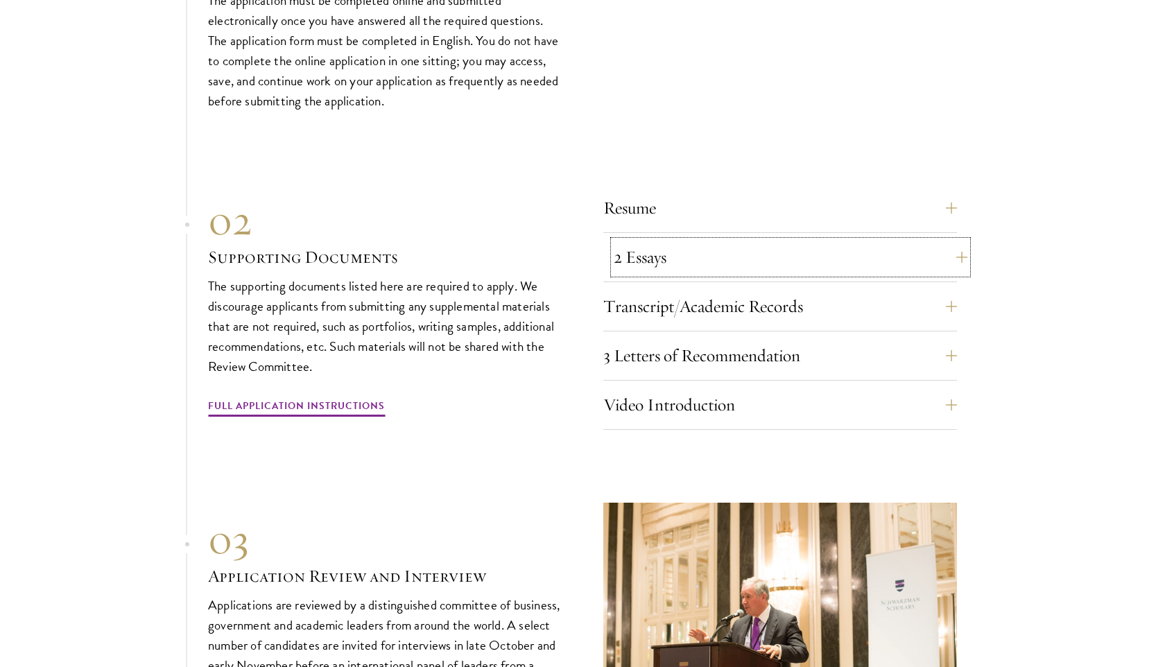
click at [823, 241] on button "2 Essays" at bounding box center [791, 257] width 354 height 33
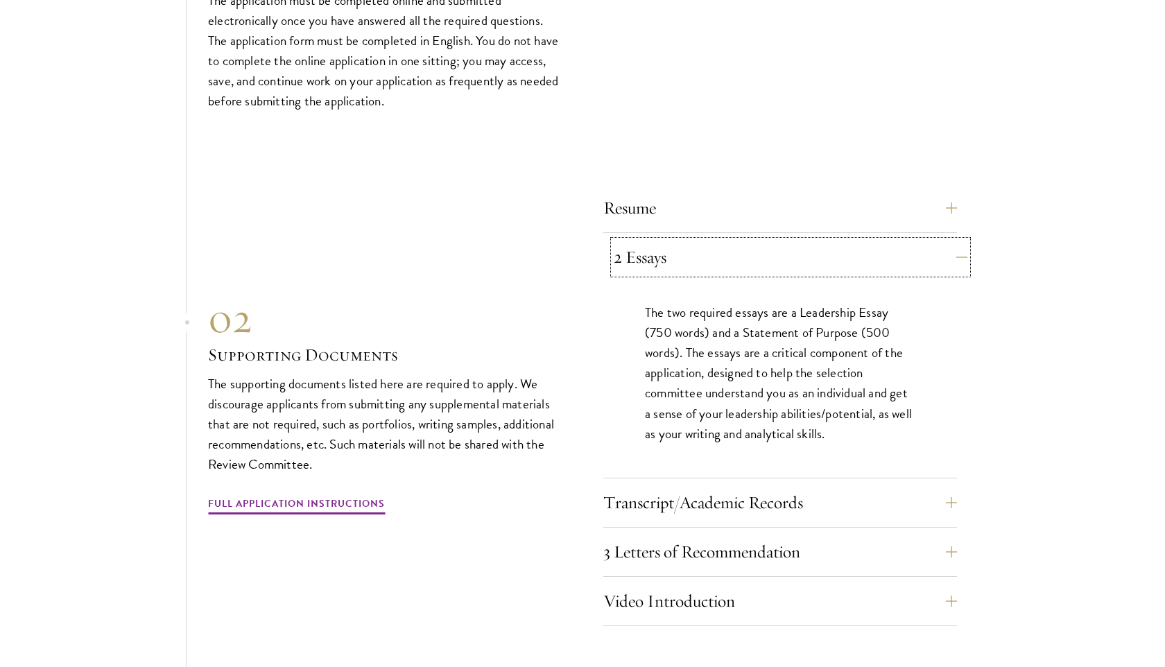
click at [675, 241] on button "2 Essays" at bounding box center [791, 257] width 354 height 33
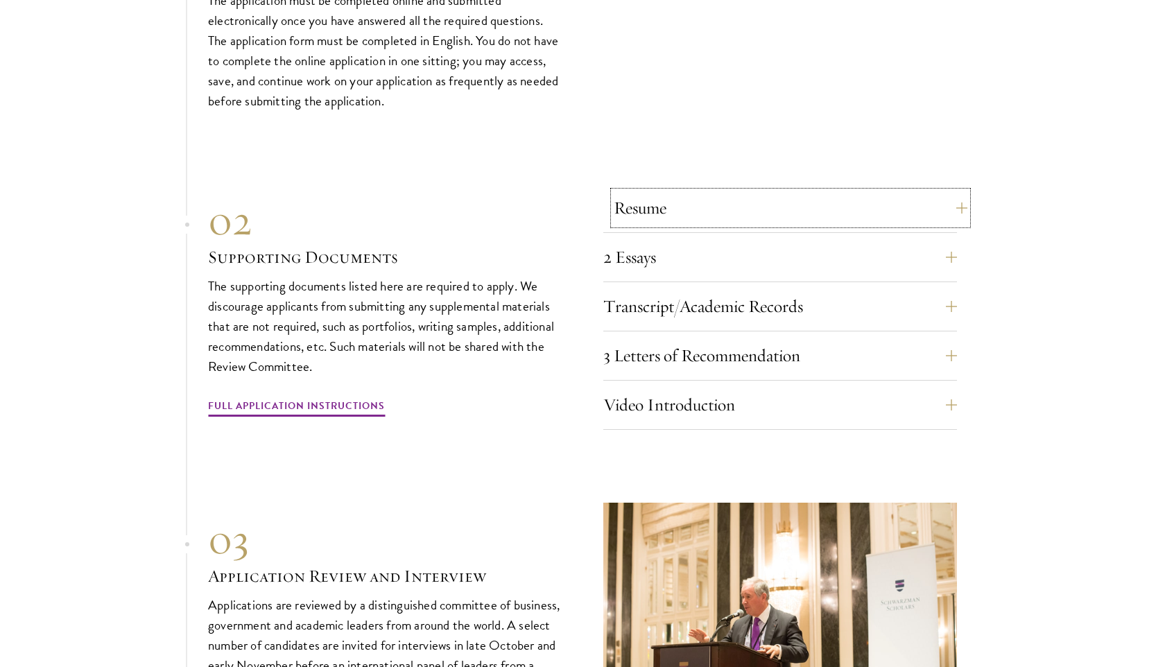
click at [679, 191] on button "Resume" at bounding box center [791, 207] width 354 height 33
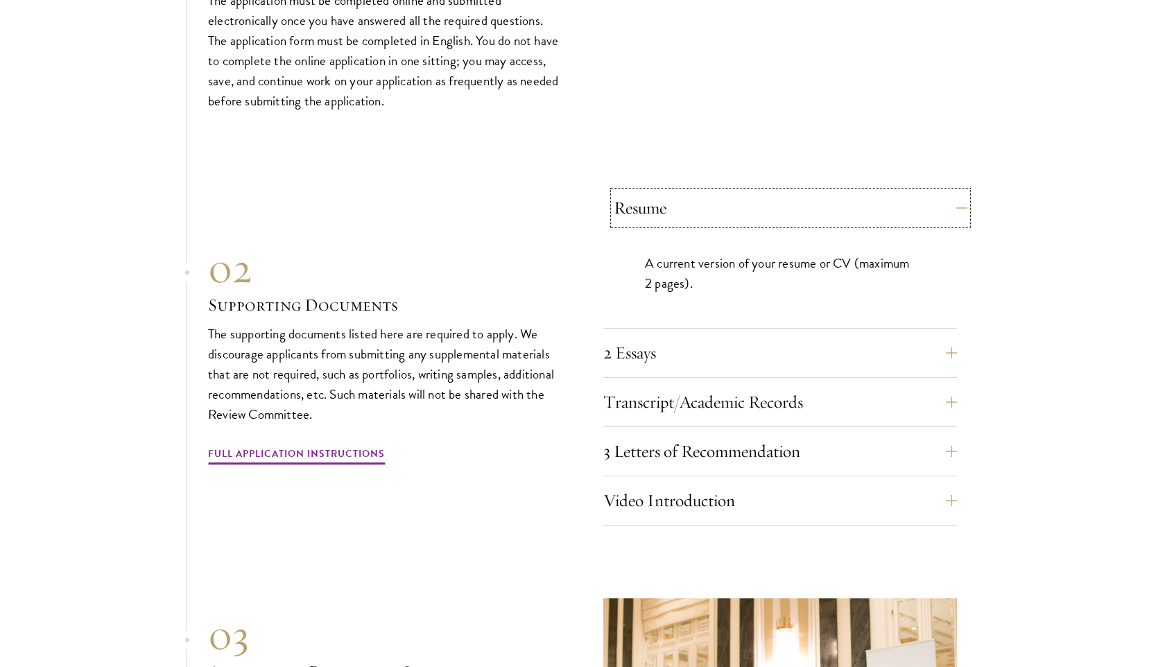
click at [674, 191] on button "Resume" at bounding box center [791, 207] width 354 height 33
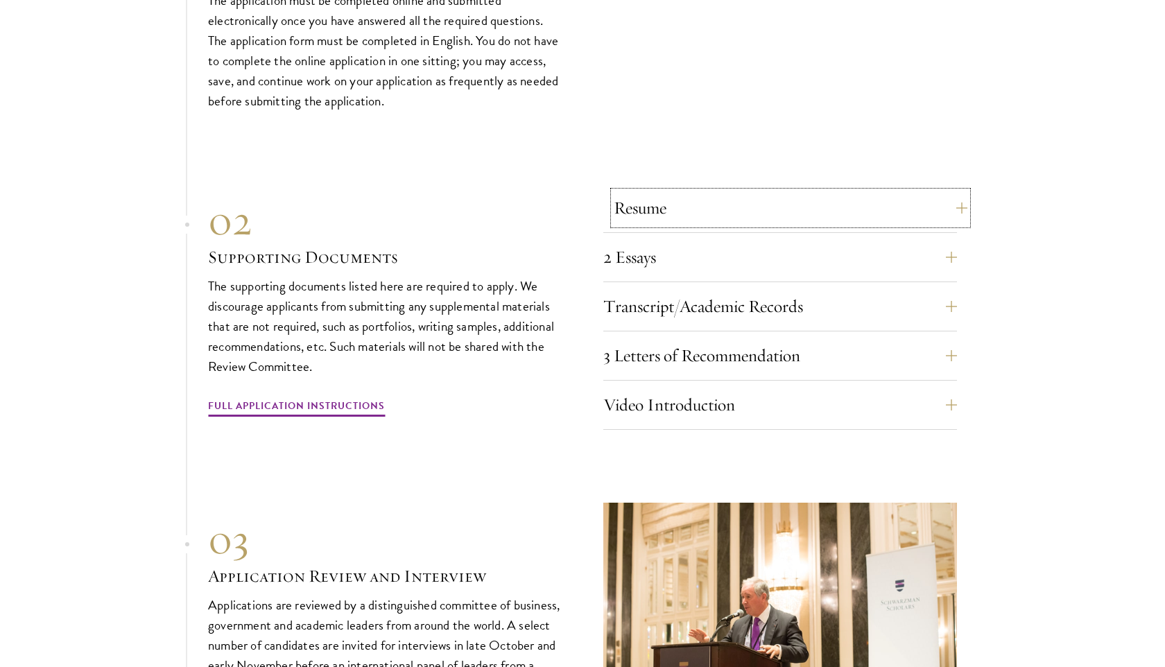
click at [674, 191] on button "Resume" at bounding box center [791, 207] width 354 height 33
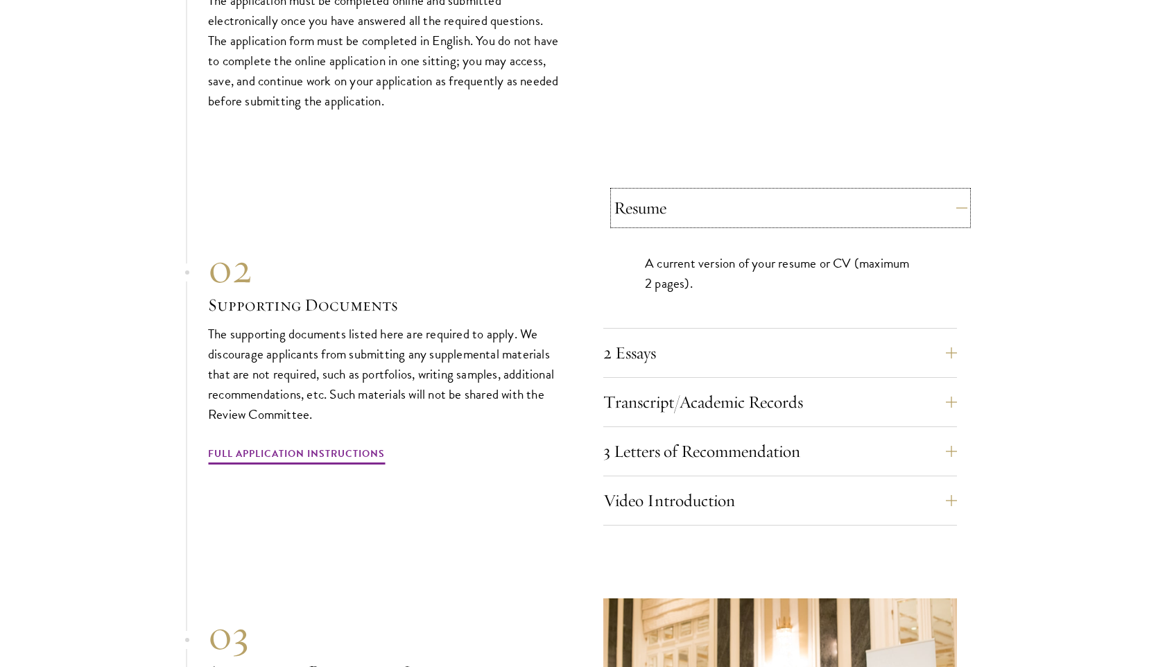
click at [674, 191] on button "Resume" at bounding box center [791, 207] width 354 height 33
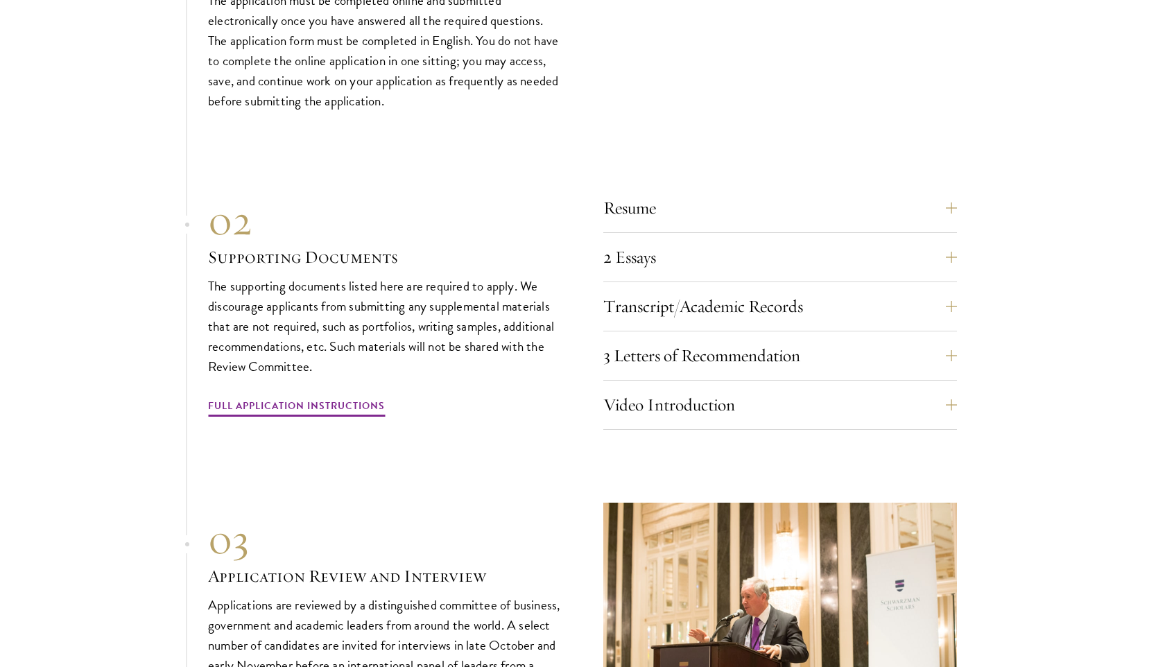
click at [562, 261] on div "Resume A current version of your resume or CV (maximum 2 pages). 2 Essays The t…" at bounding box center [582, 307] width 749 height 246
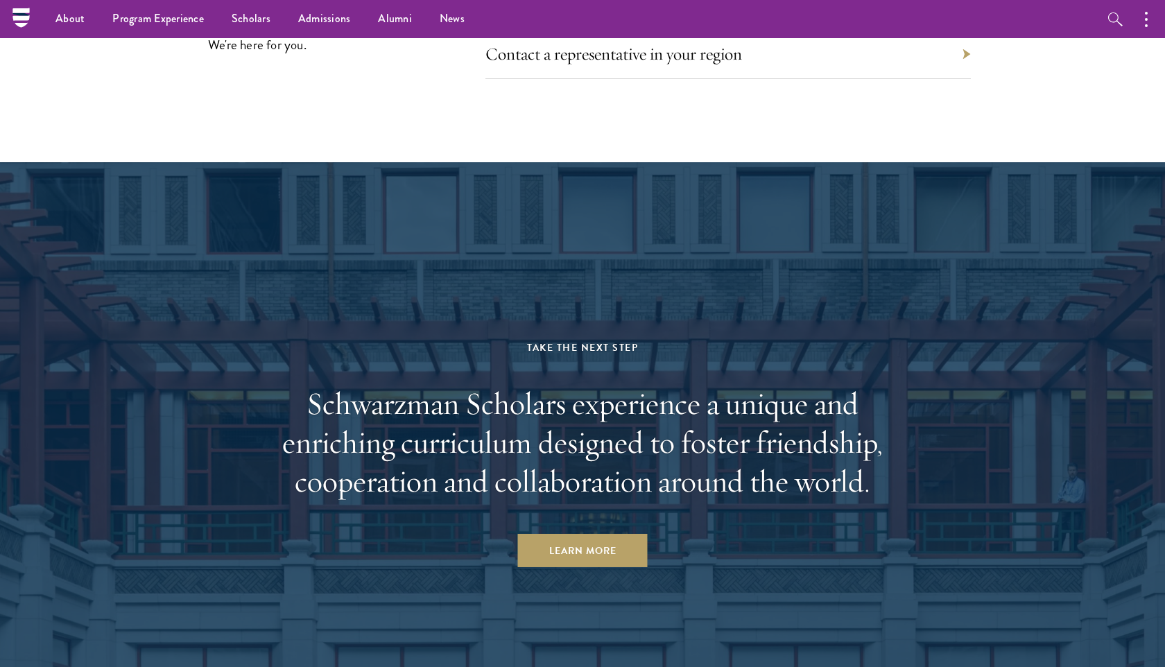
scroll to position [6339, 0]
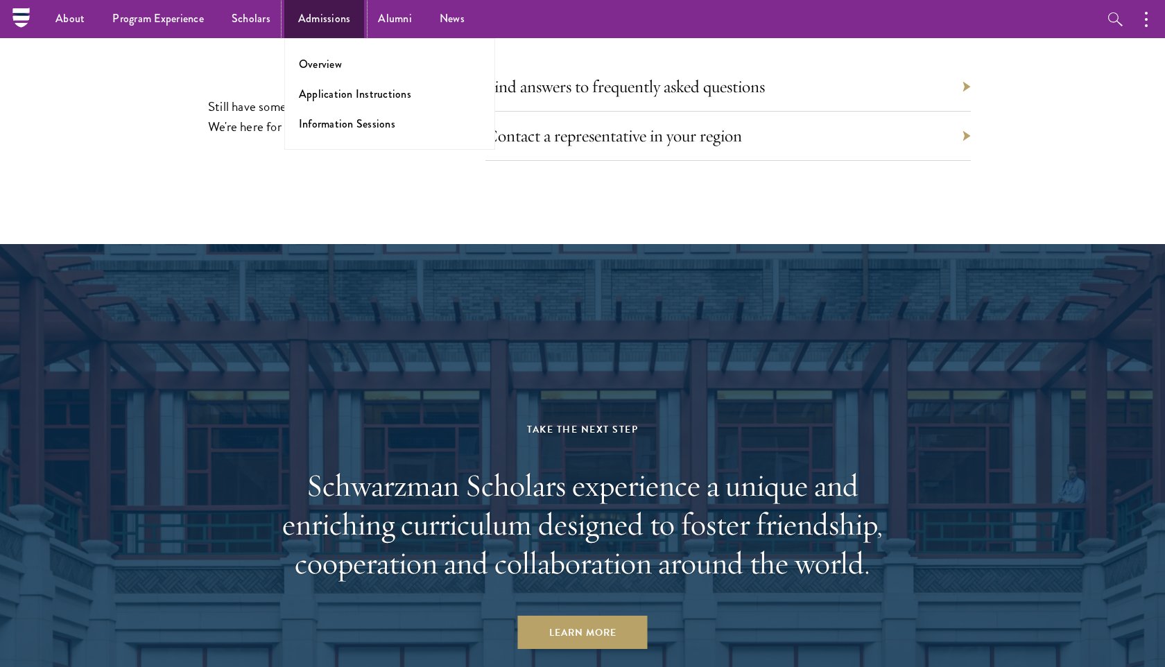
click at [324, 15] on link "Admissions" at bounding box center [324, 19] width 80 height 38
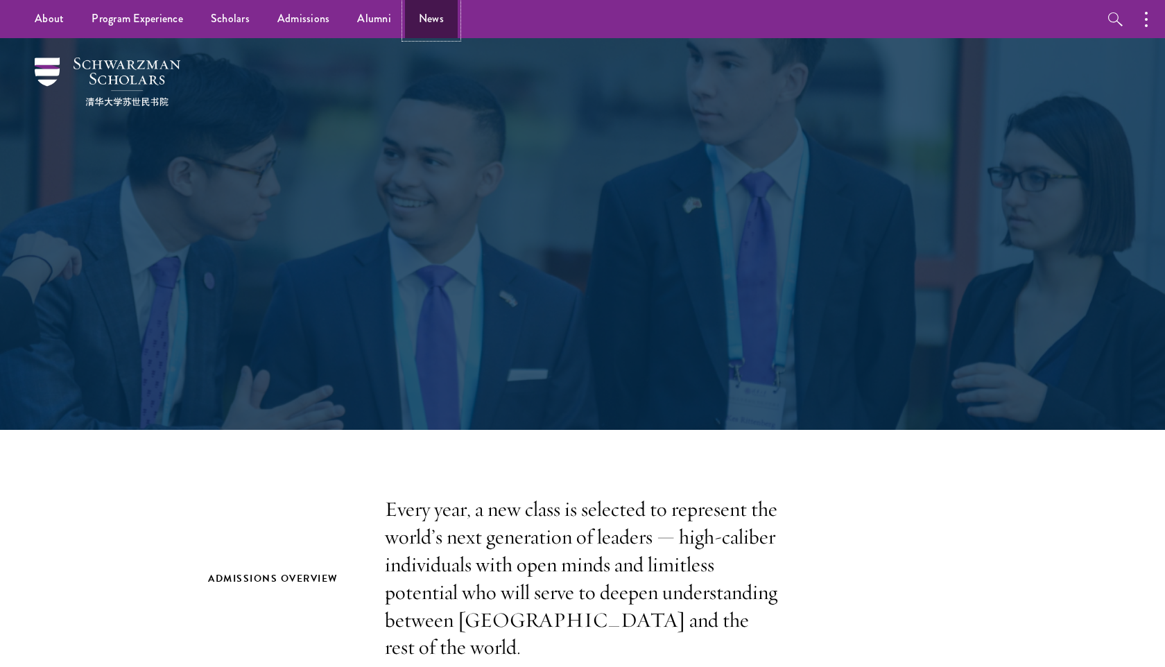
click at [405, 16] on link "News" at bounding box center [431, 19] width 53 height 38
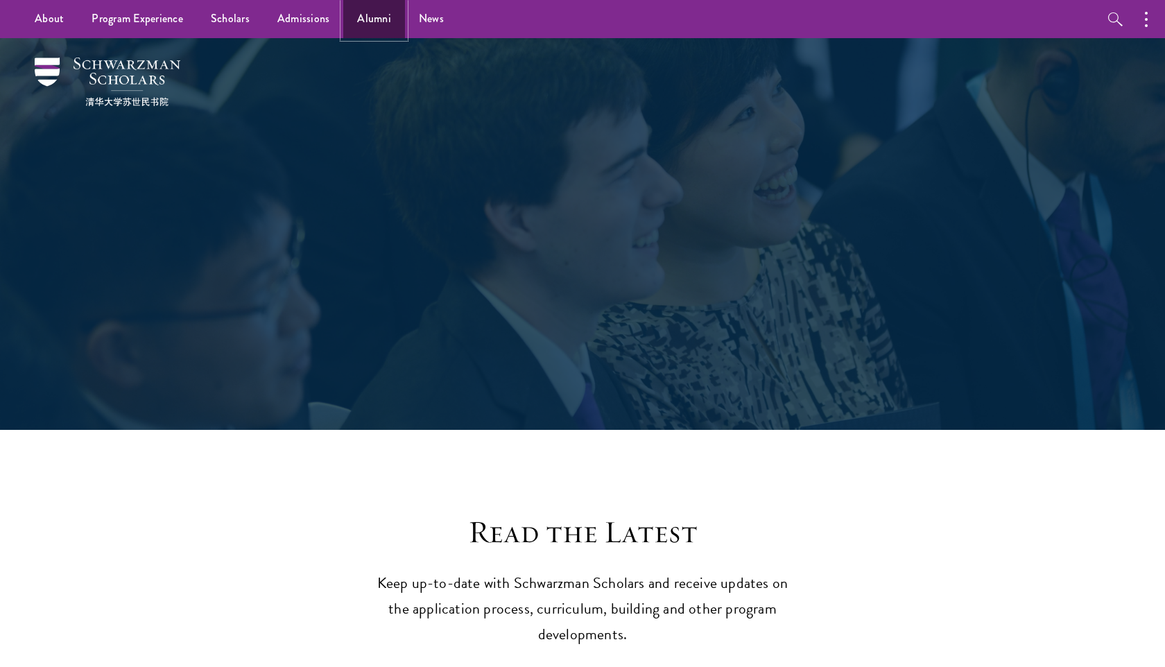
click at [370, 17] on link "Alumni" at bounding box center [374, 19] width 62 height 38
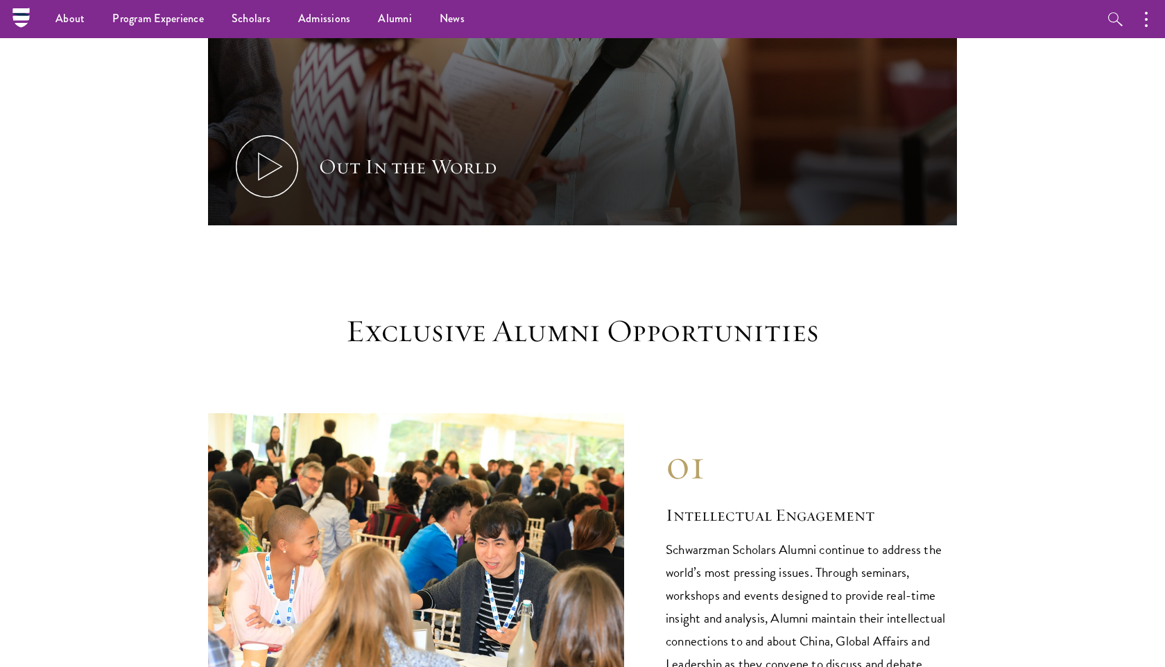
scroll to position [833, 0]
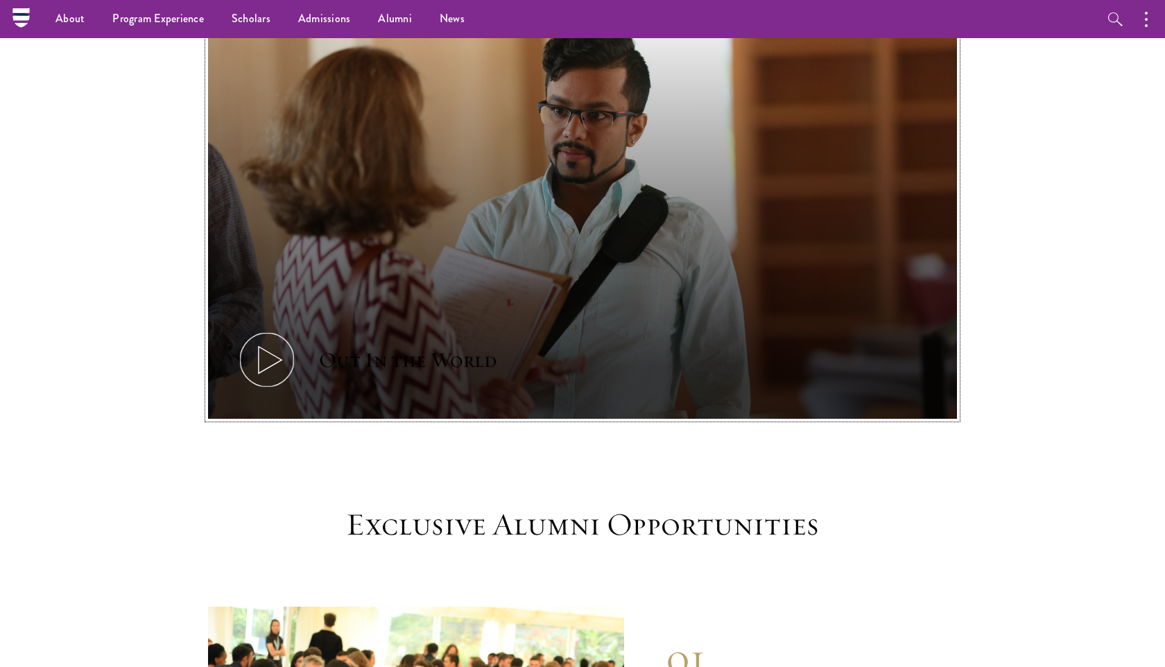
click at [559, 266] on button "Out In the World" at bounding box center [582, 209] width 749 height 422
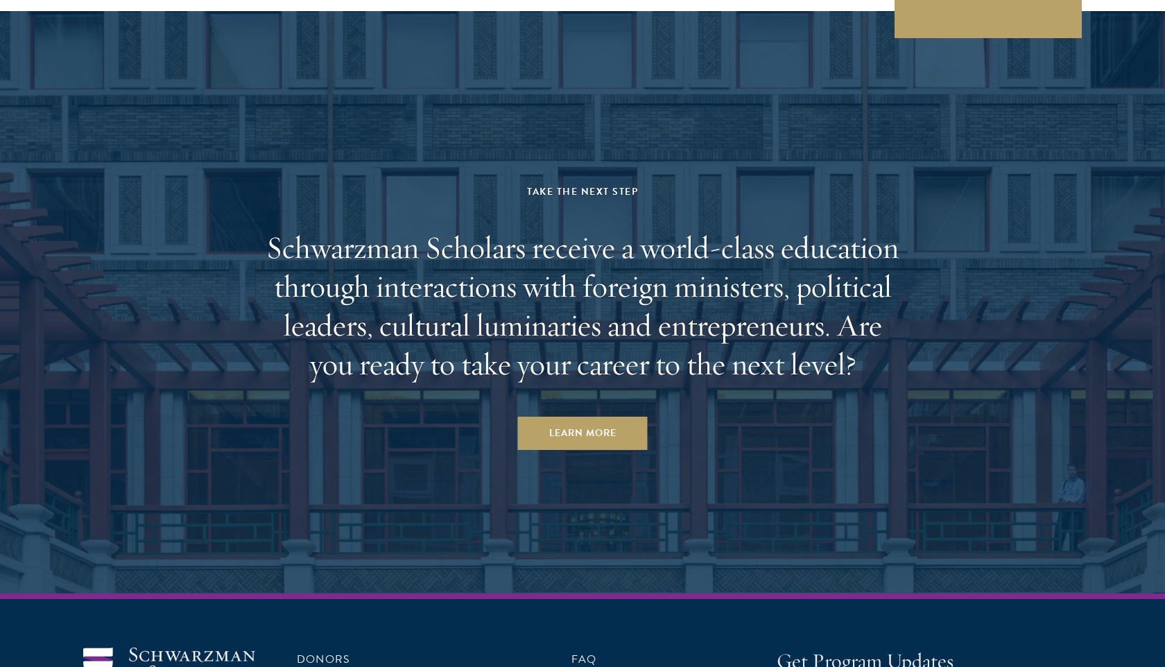
scroll to position [5959, 0]
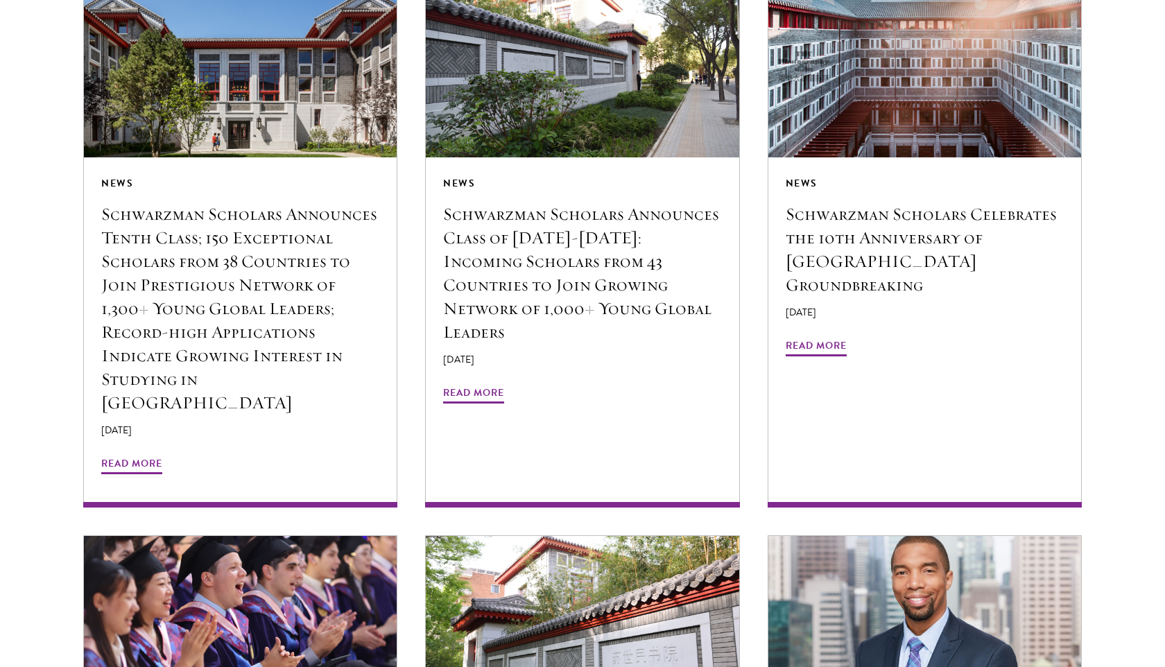
scroll to position [3435, 0]
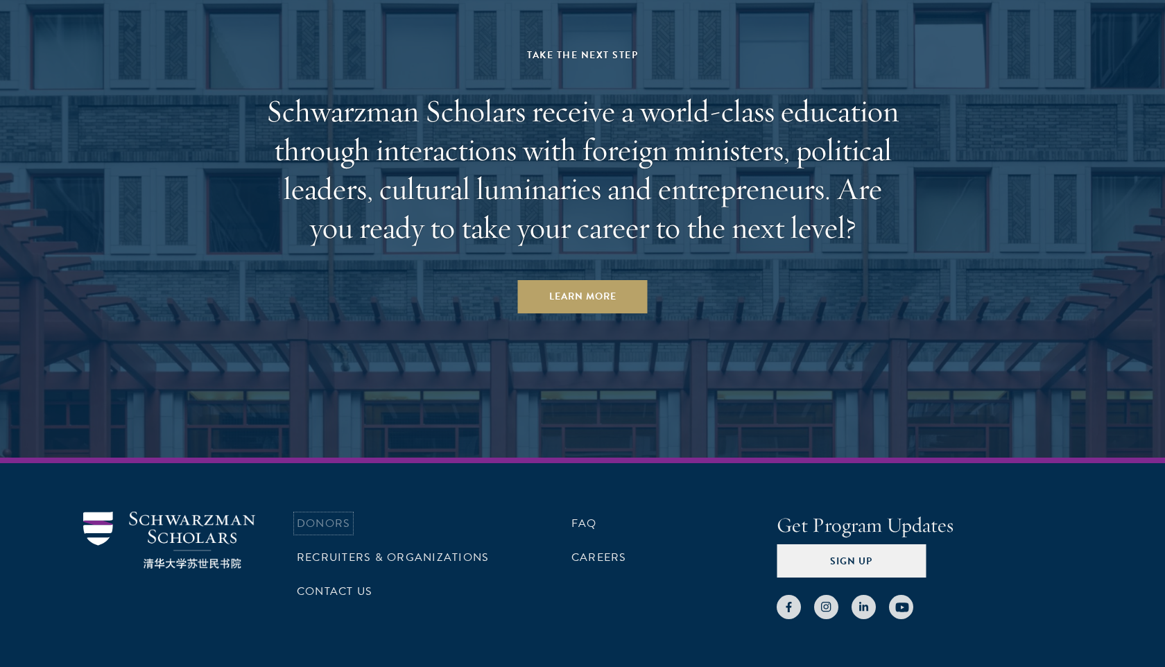
click at [329, 515] on link "Donors" at bounding box center [323, 523] width 53 height 17
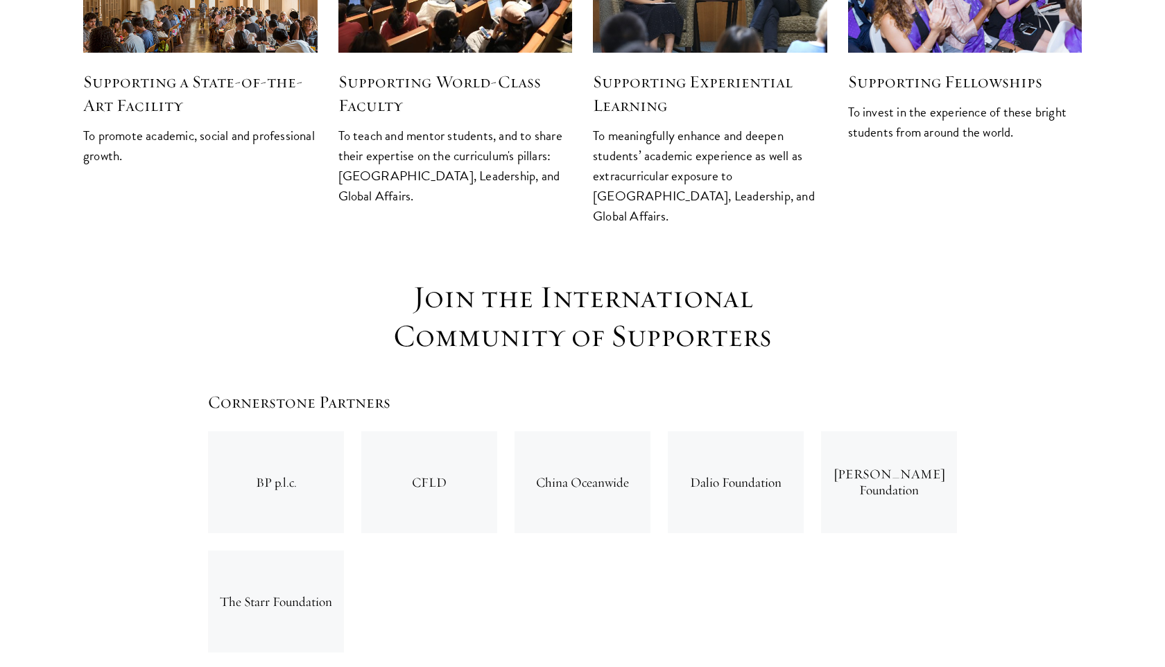
scroll to position [2061, 0]
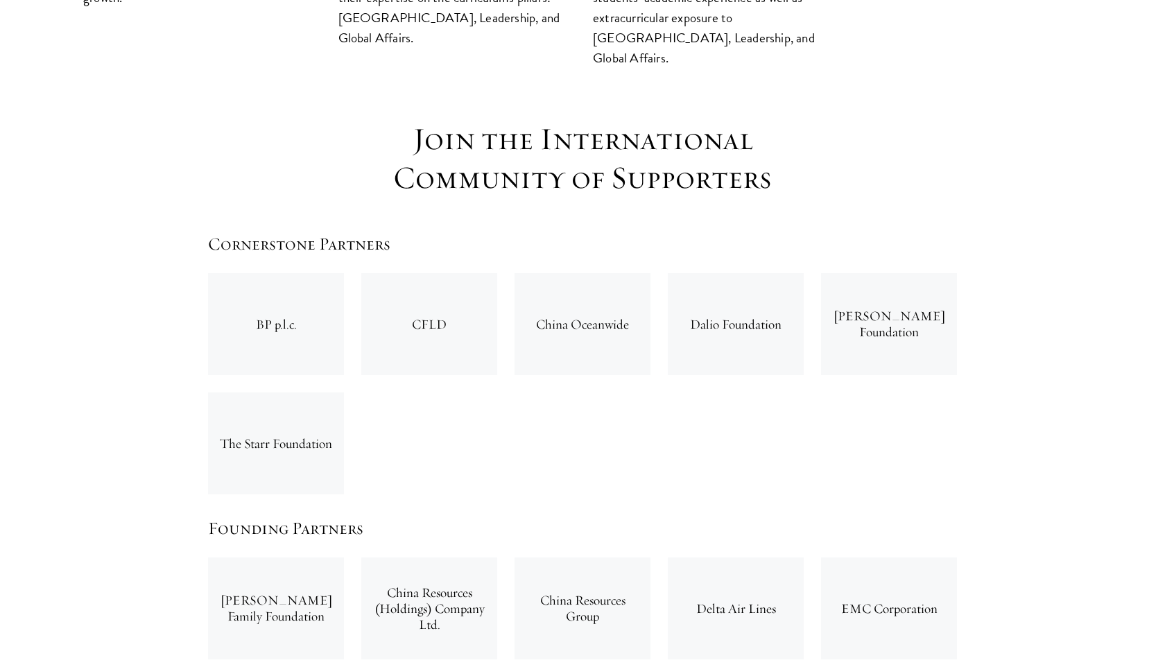
click at [277, 273] on div "BP p.l.c." at bounding box center [276, 324] width 136 height 102
click at [426, 273] on div "CFLD" at bounding box center [429, 324] width 136 height 102
click at [580, 273] on div "China Oceanwide" at bounding box center [582, 324] width 136 height 102
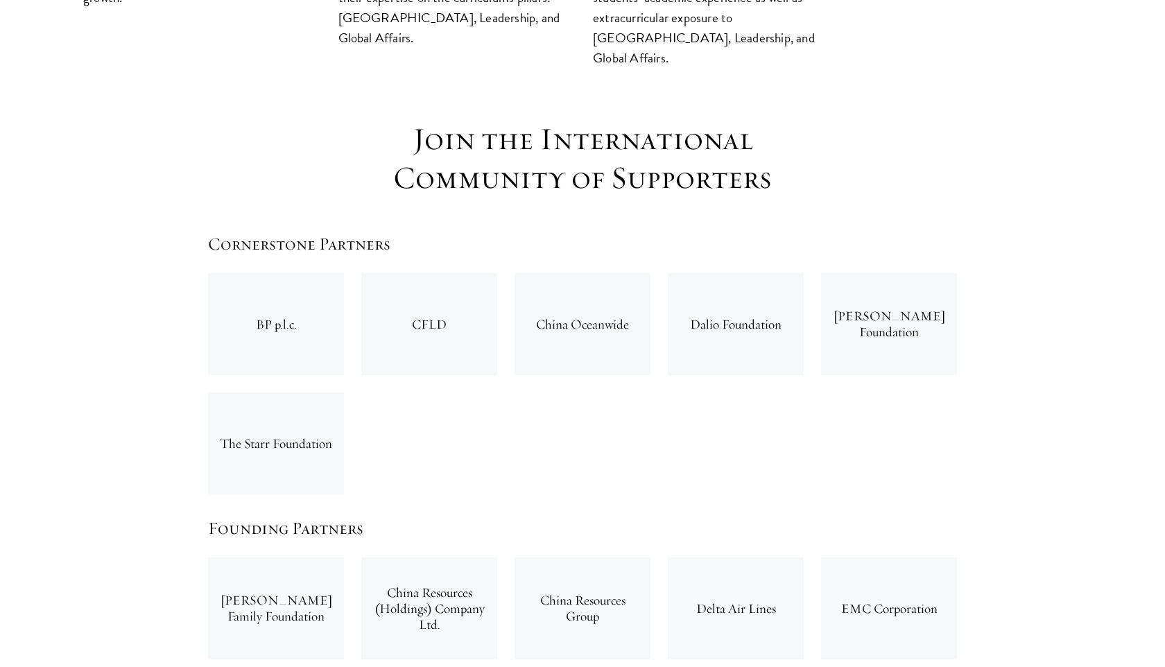
click at [580, 273] on div "China Oceanwide" at bounding box center [582, 324] width 136 height 102
click at [750, 273] on div "Dalio Foundation" at bounding box center [736, 324] width 136 height 102
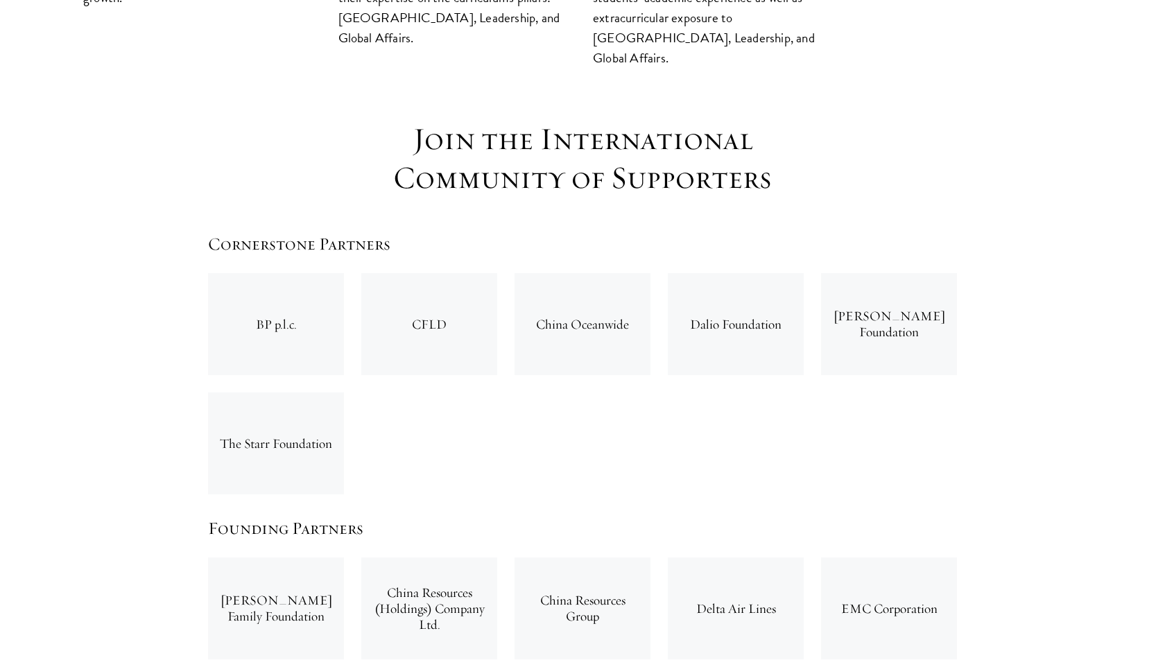
click at [750, 273] on div "Dalio Foundation" at bounding box center [736, 324] width 136 height 102
click at [247, 392] on div "The Starr Foundation" at bounding box center [276, 443] width 136 height 102
click at [372, 375] on div "BP p.l.c. CFLD China Oceanwide Dalio Foundation [PERSON_NAME] Foundation The St…" at bounding box center [583, 383] width 766 height 238
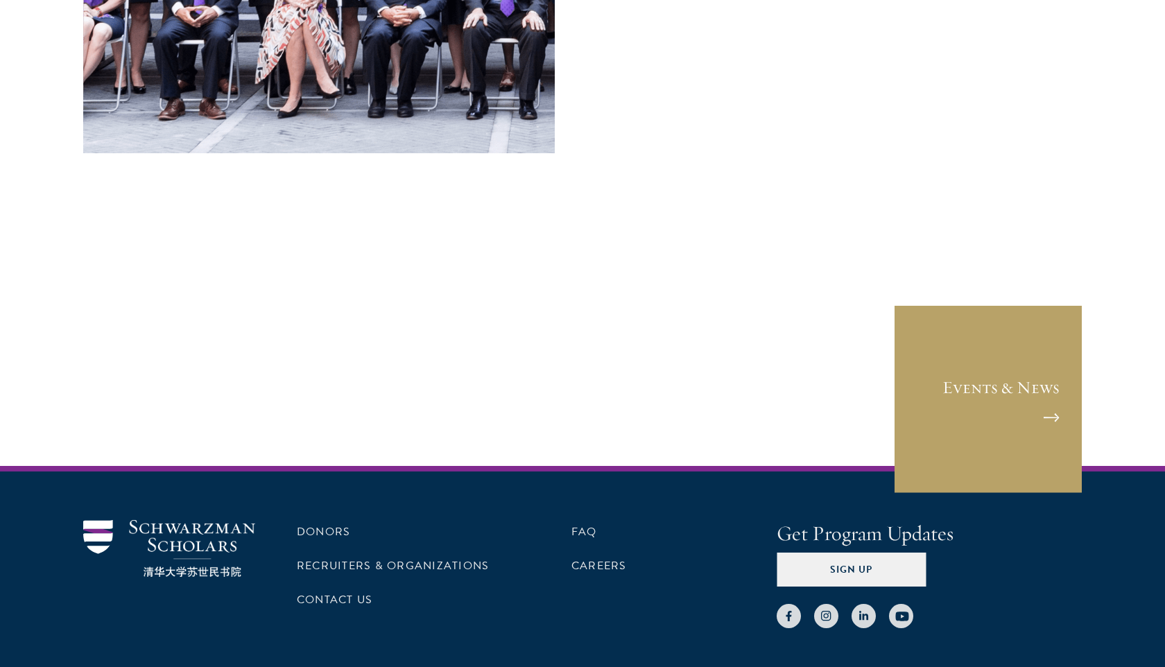
scroll to position [5739, 0]
